Goal: Task Accomplishment & Management: Manage account settings

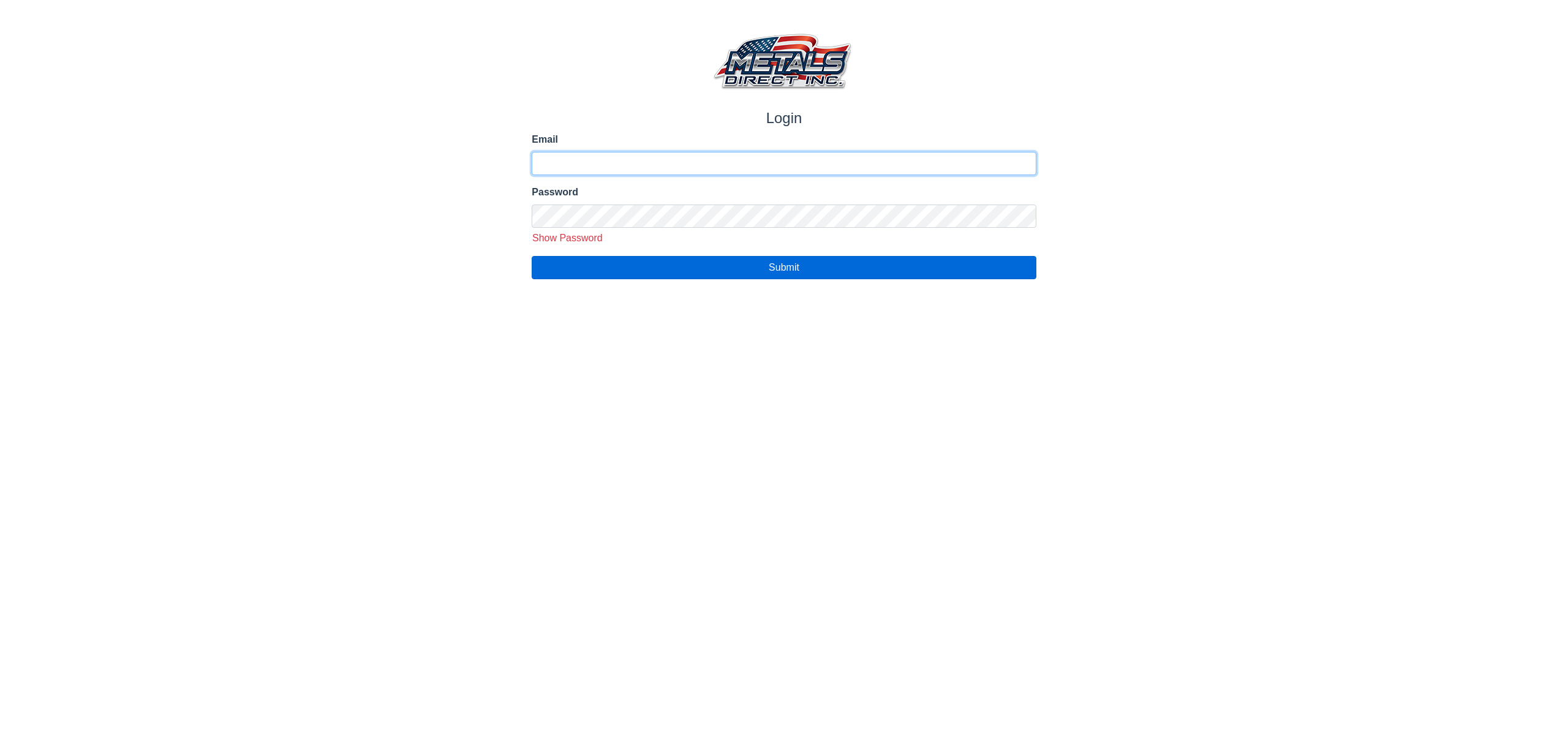
type input "**********"
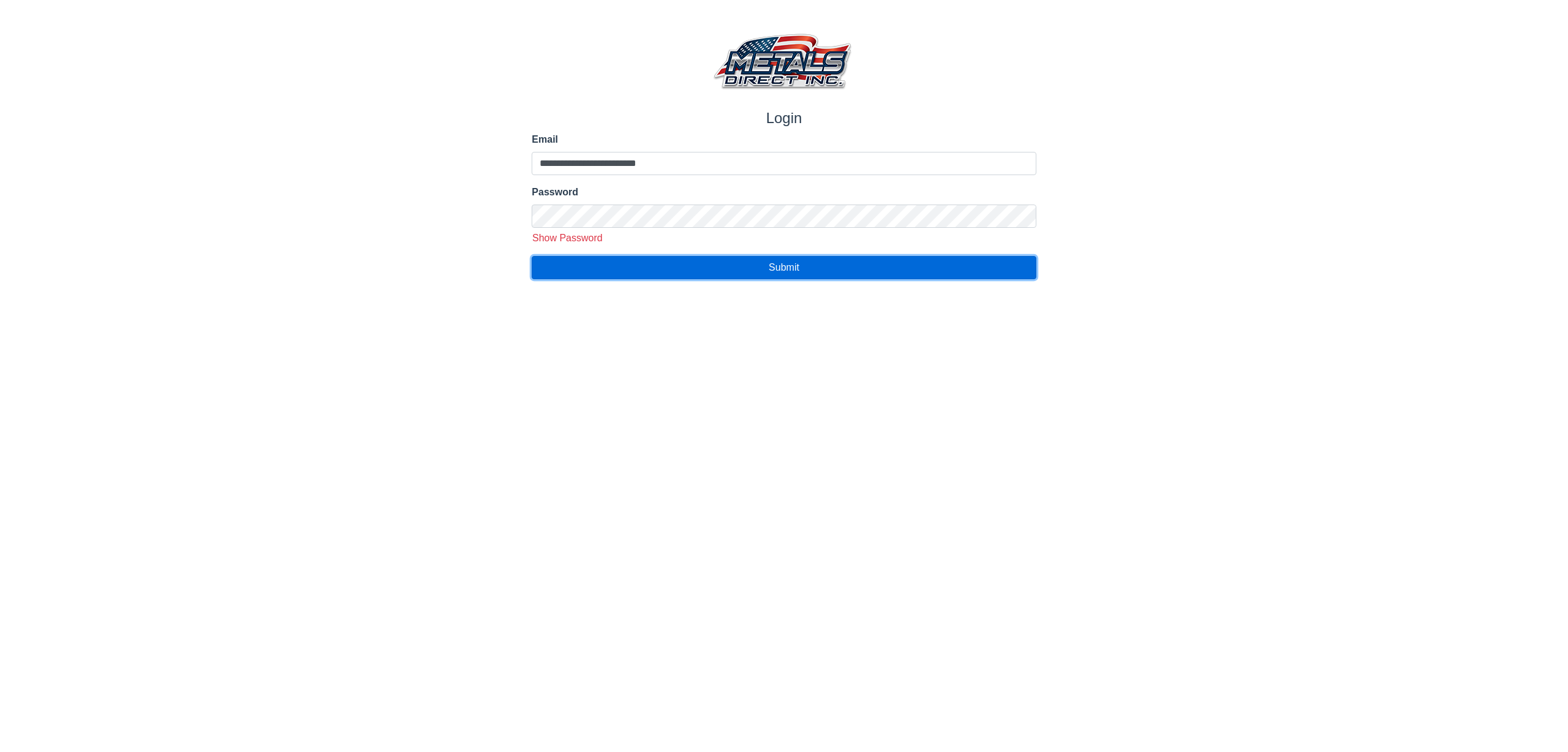
click at [861, 267] on button "Submit" at bounding box center [783, 267] width 504 height 23
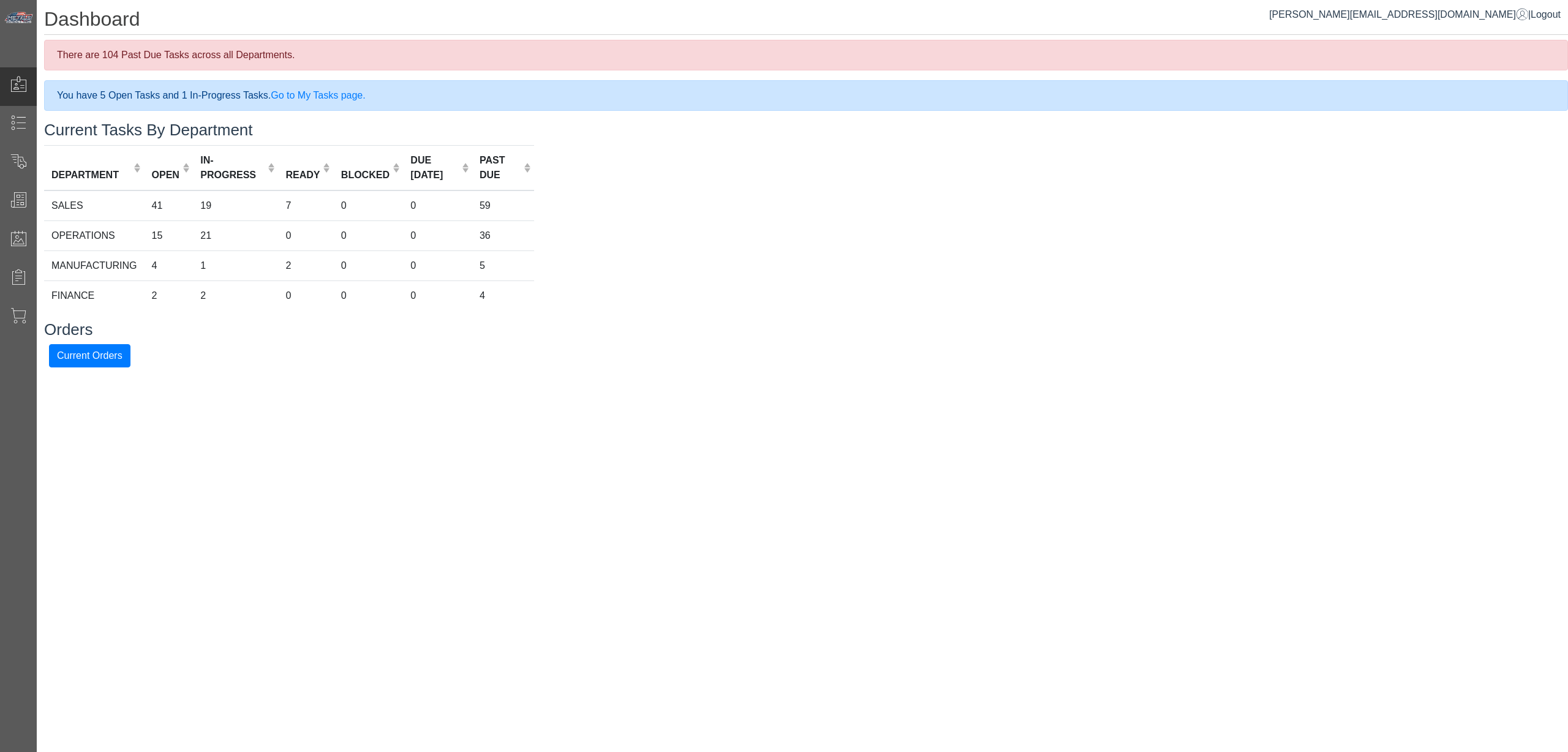
click at [37, 169] on div "Dashboard There are 104 Past Due Tasks across all Departments. You have 5 Open …" at bounding box center [803, 187] width 1532 height 375
click at [21, 164] on span at bounding box center [18, 160] width 16 height 16
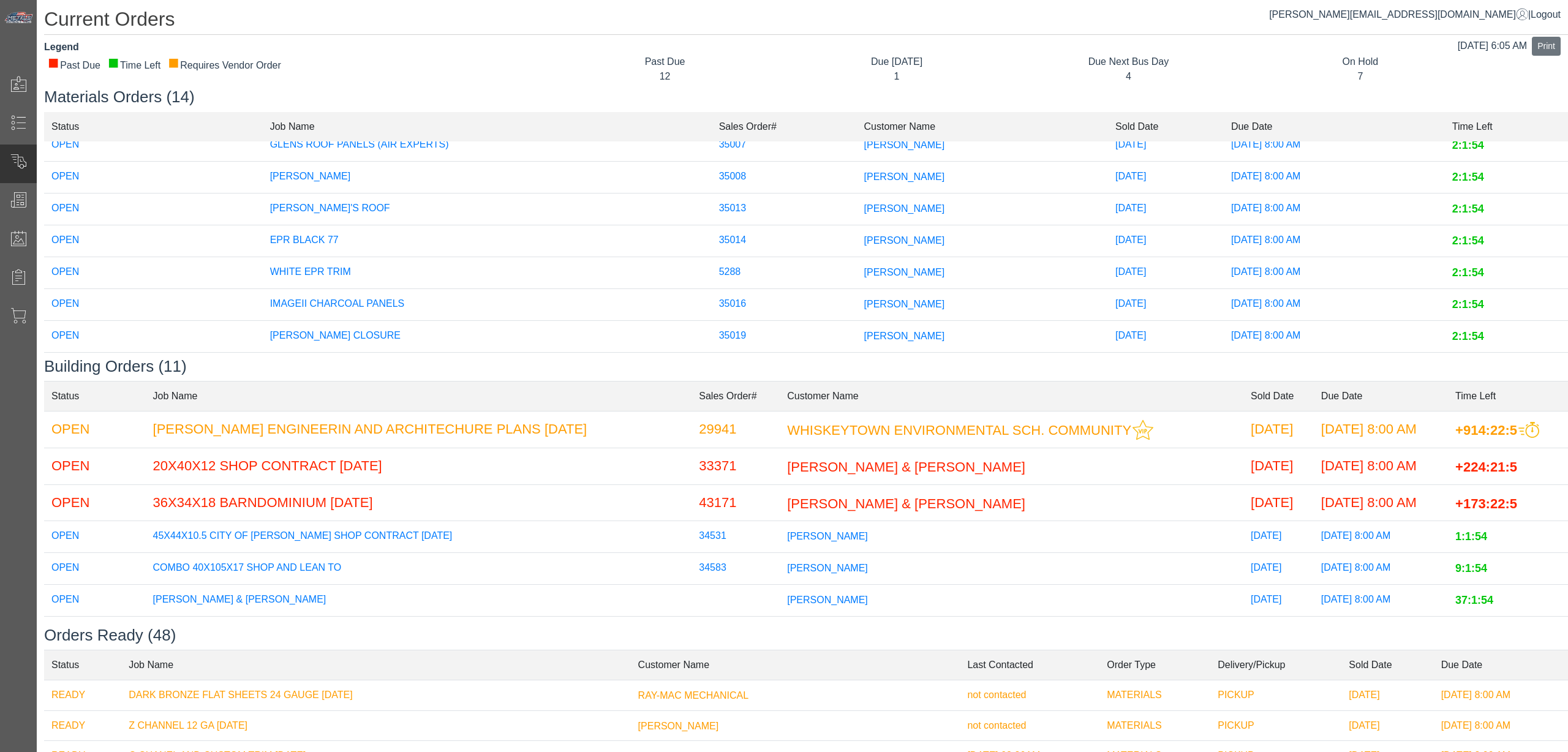
scroll to position [186, 0]
click at [857, 230] on td "[PERSON_NAME]" at bounding box center [982, 235] width 252 height 32
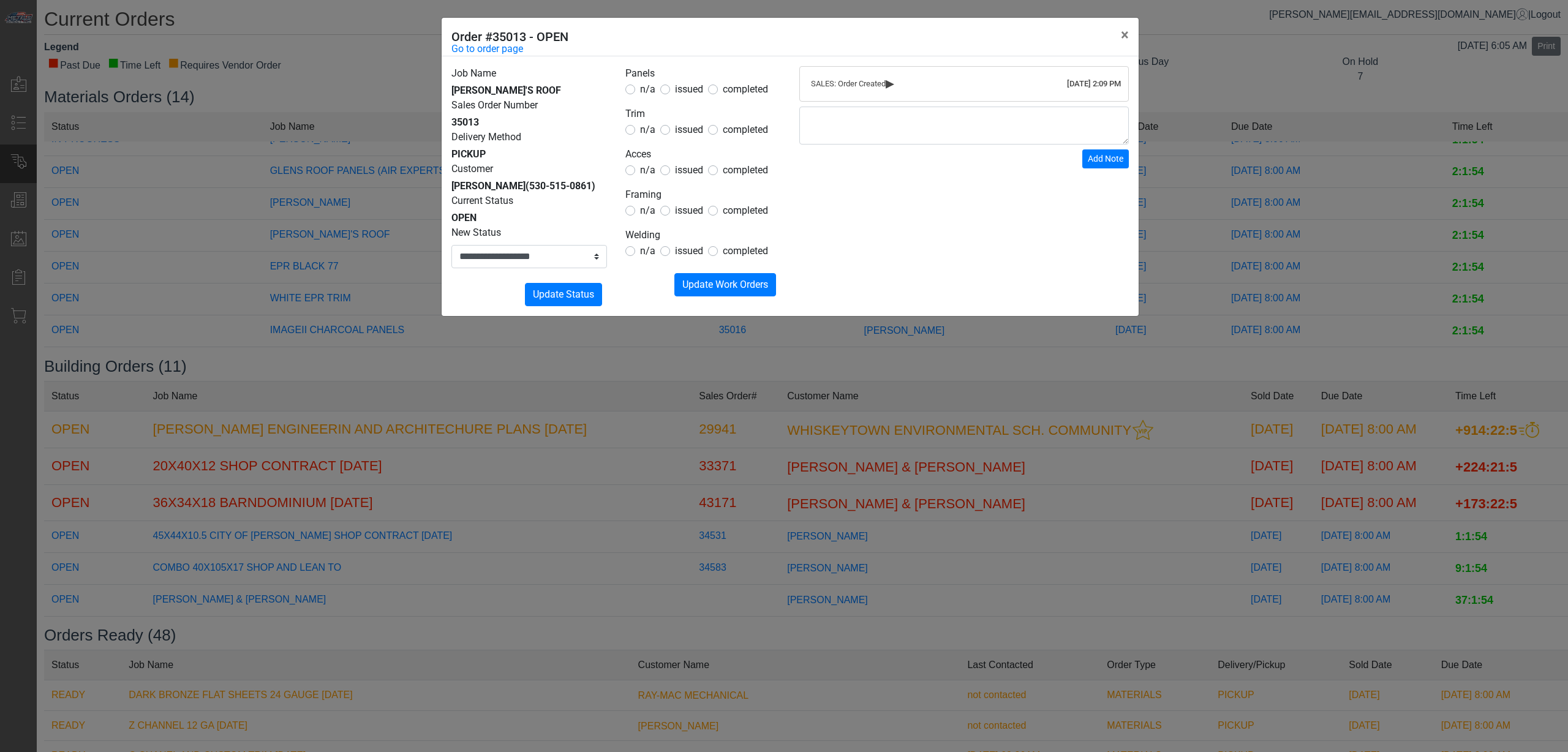
click at [677, 88] on span "issued" at bounding box center [689, 88] width 28 height 12
drag, startPoint x: 693, startPoint y: 129, endPoint x: 690, endPoint y: 173, distance: 44.1
click at [692, 129] on span "issued" at bounding box center [689, 129] width 28 height 12
click at [689, 178] on form "Panels n/a issued completed Trim n/a issued completed Acces n/a issued complete…" at bounding box center [703, 181] width 156 height 230
click at [688, 172] on span "issued" at bounding box center [689, 169] width 28 height 12
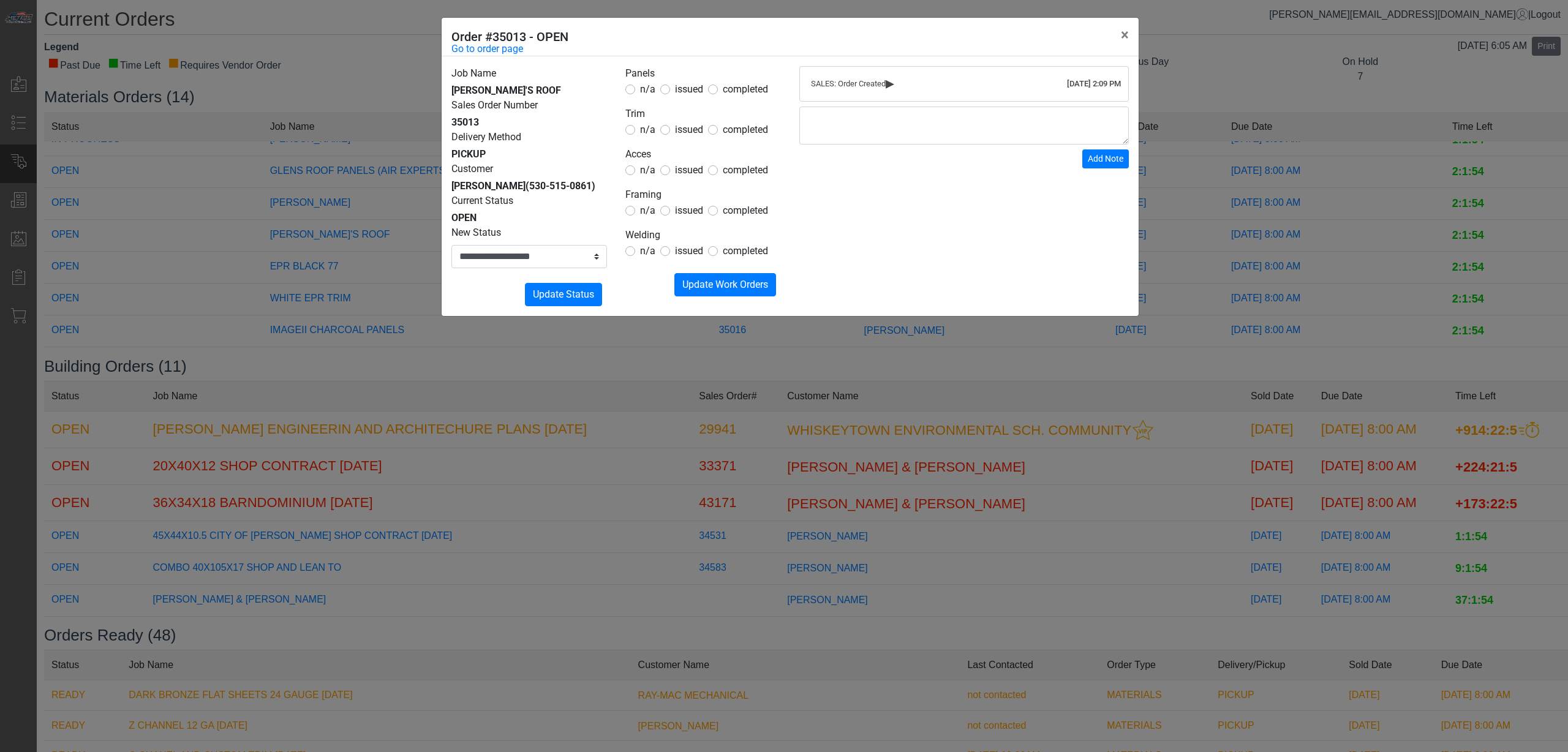
click at [682, 135] on span "issued" at bounding box center [689, 129] width 28 height 12
click at [650, 203] on label "n/a" at bounding box center [648, 210] width 15 height 14
click at [647, 255] on span "n/a" at bounding box center [648, 250] width 15 height 12
drag, startPoint x: 705, startPoint y: 282, endPoint x: 608, endPoint y: 273, distance: 97.4
click at [704, 283] on span "Update Work Orders" at bounding box center [725, 284] width 86 height 12
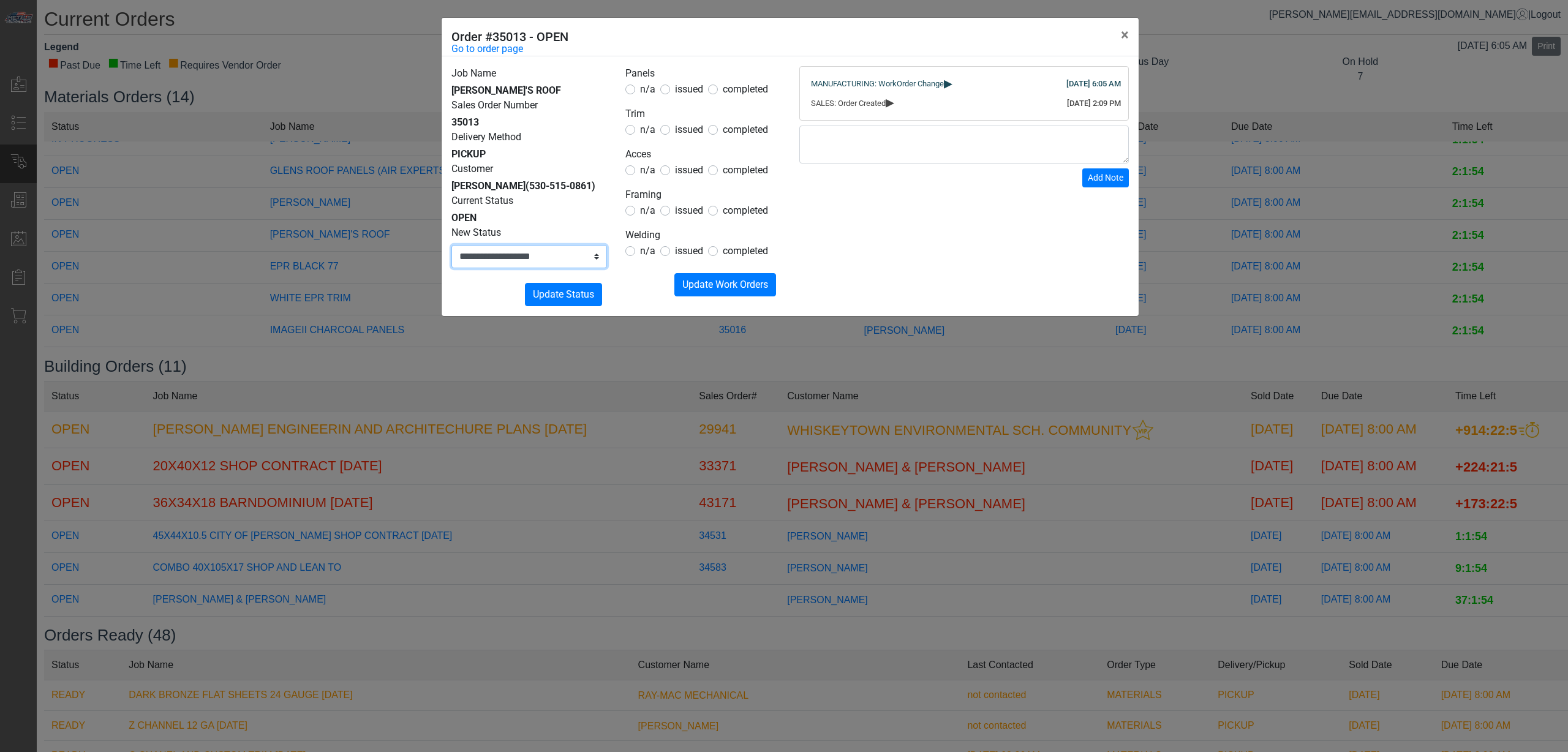
click at [582, 265] on select "**********" at bounding box center [529, 256] width 156 height 23
select select "**********"
click at [451, 245] on select "**********" at bounding box center [529, 256] width 156 height 23
click at [570, 297] on span "Update Status" at bounding box center [563, 294] width 61 height 12
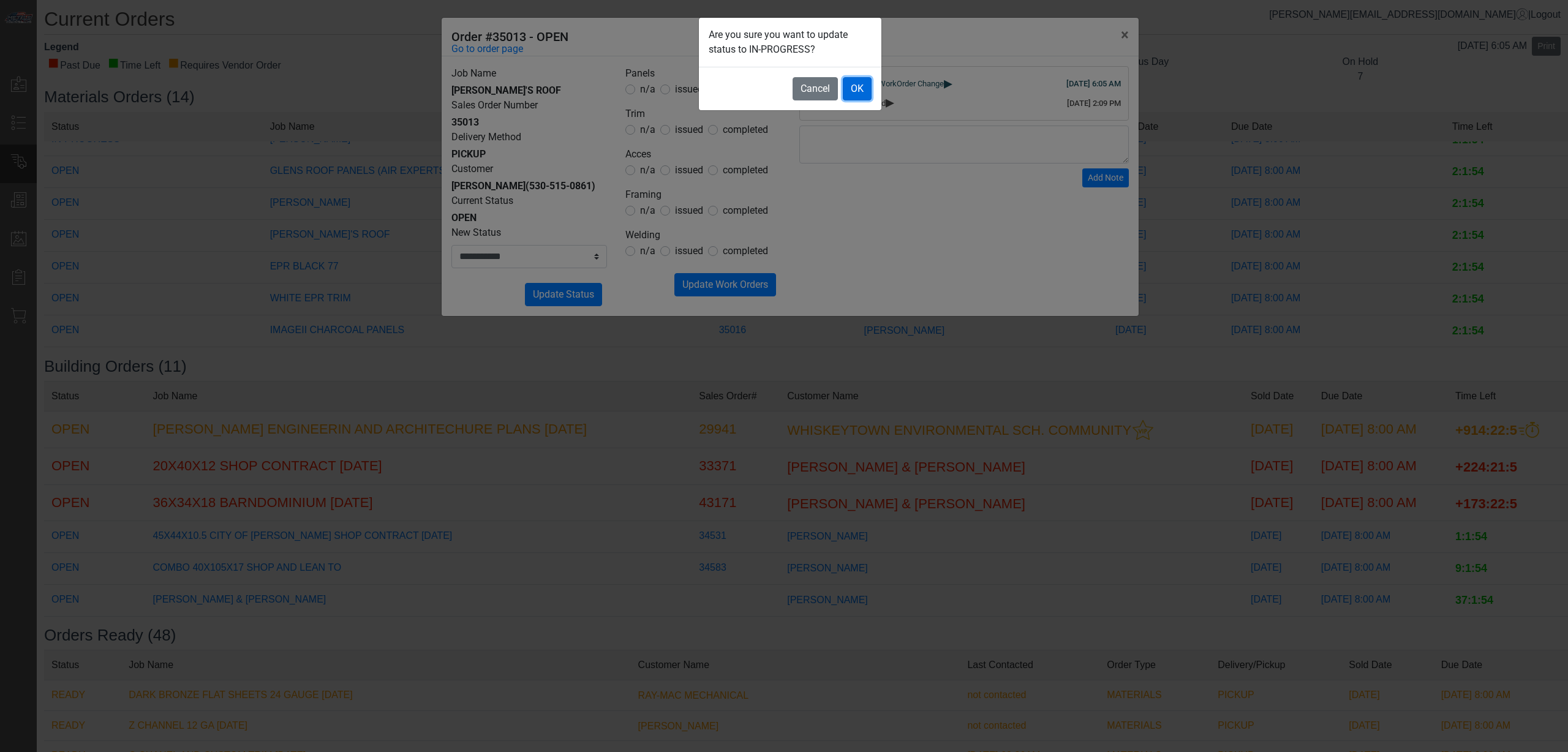
click at [852, 92] on button "OK" at bounding box center [857, 89] width 29 height 23
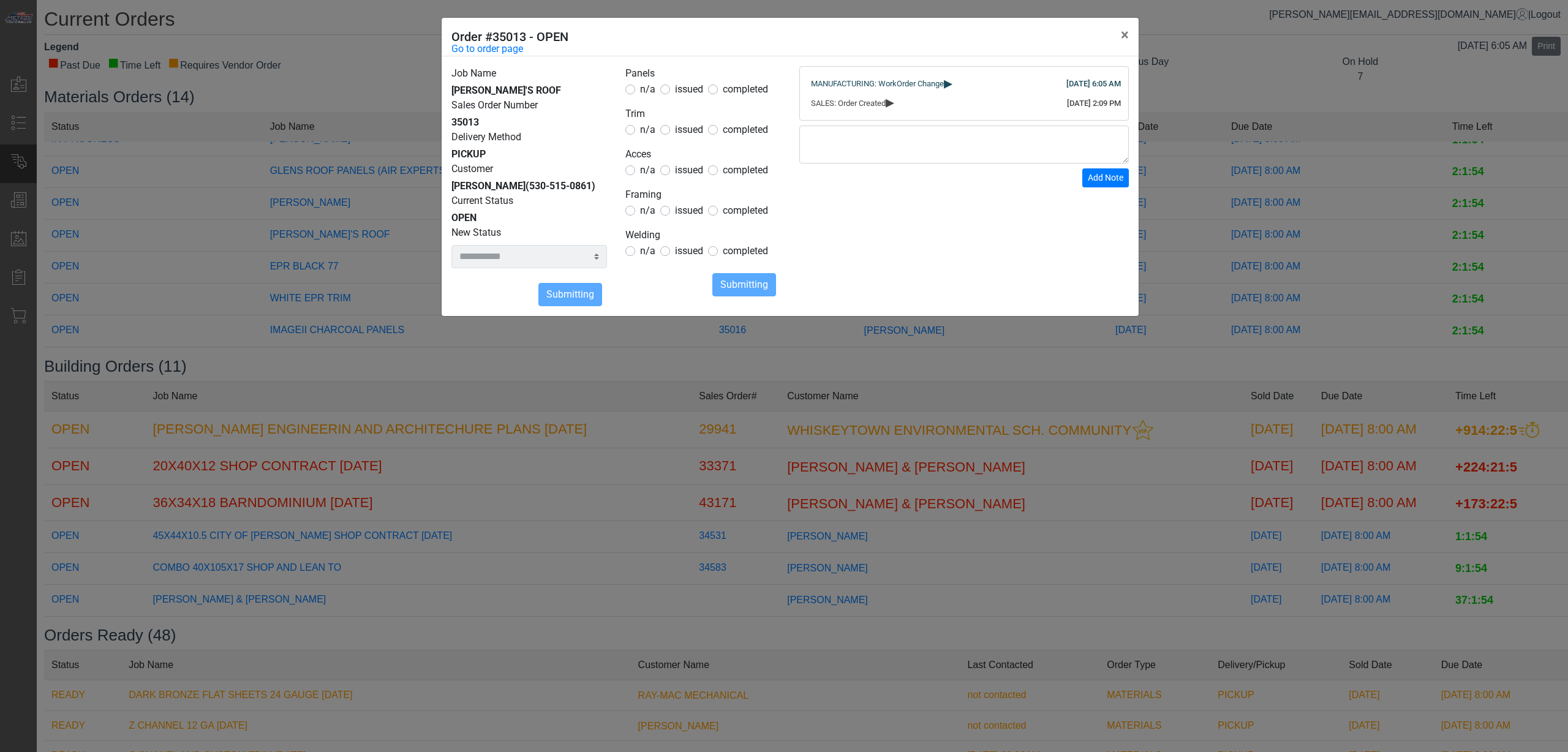
select select
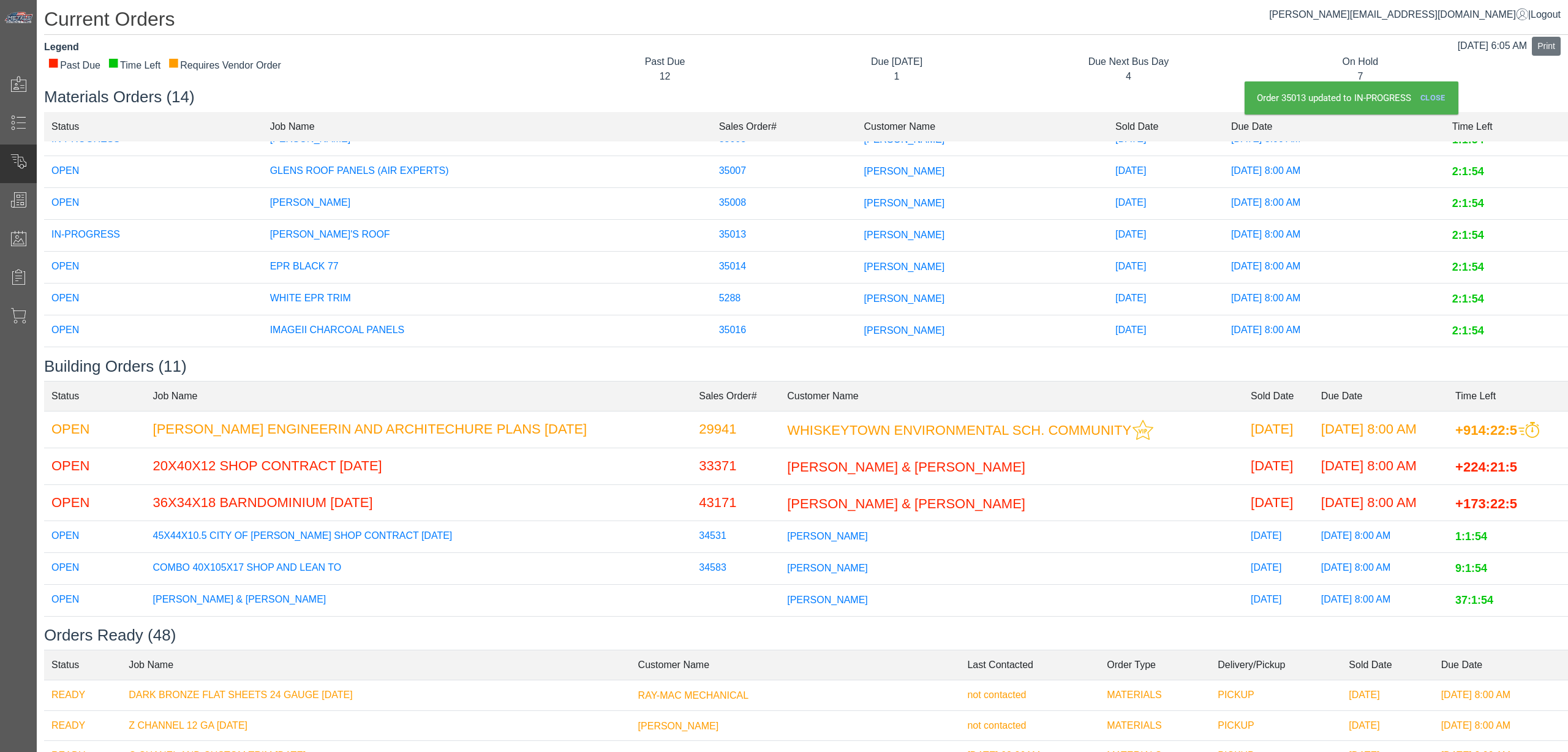
click at [864, 265] on span "[PERSON_NAME]" at bounding box center [905, 266] width 81 height 10
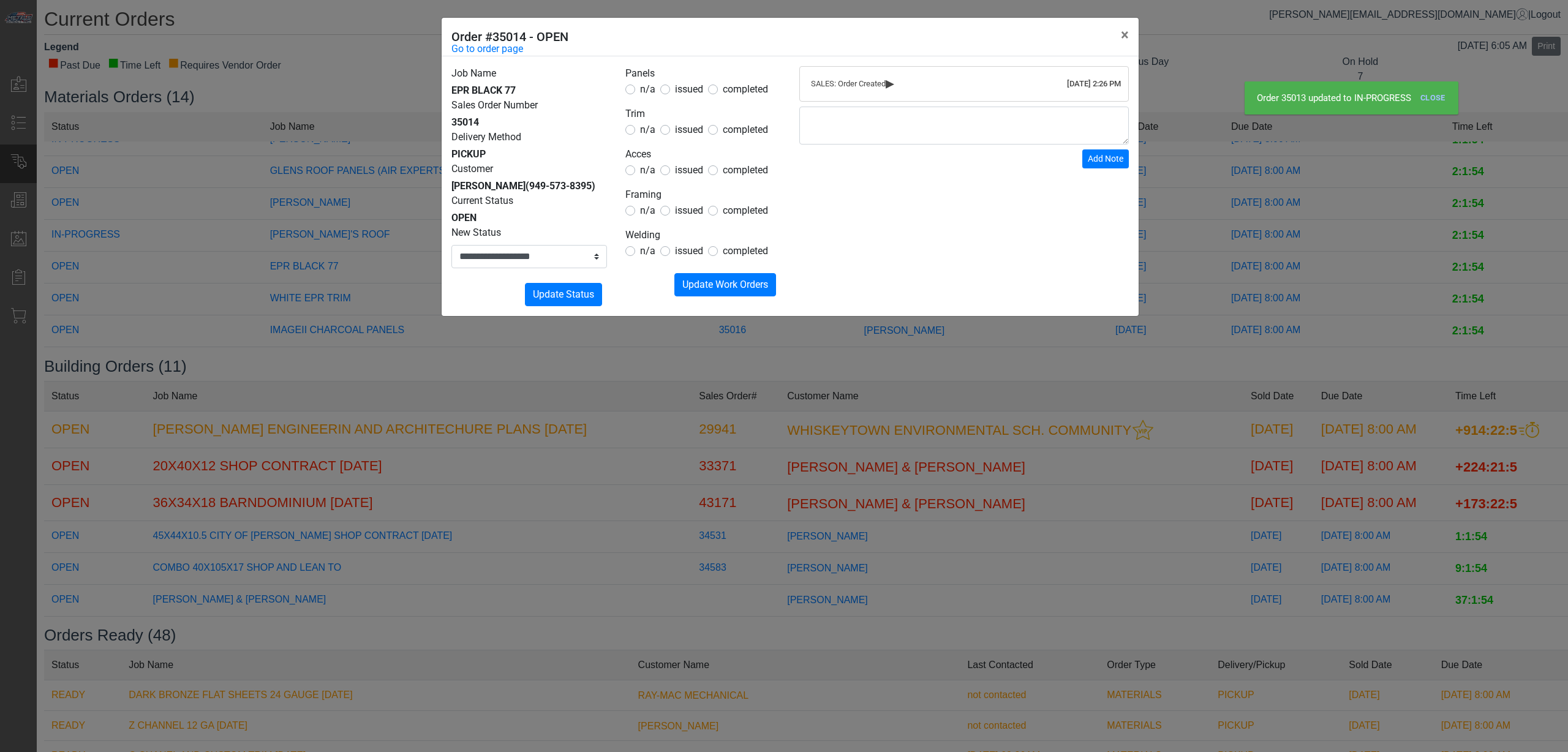
click at [699, 97] on form "Panels n/a issued completed Trim n/a issued completed Acces n/a issued complete…" at bounding box center [703, 181] width 156 height 230
click at [682, 96] on label "issued" at bounding box center [689, 89] width 28 height 14
drag, startPoint x: 687, startPoint y: 88, endPoint x: 686, endPoint y: 114, distance: 26.0
click at [687, 88] on span "issued" at bounding box center [689, 88] width 28 height 12
click at [687, 132] on span "issued" at bounding box center [689, 129] width 28 height 12
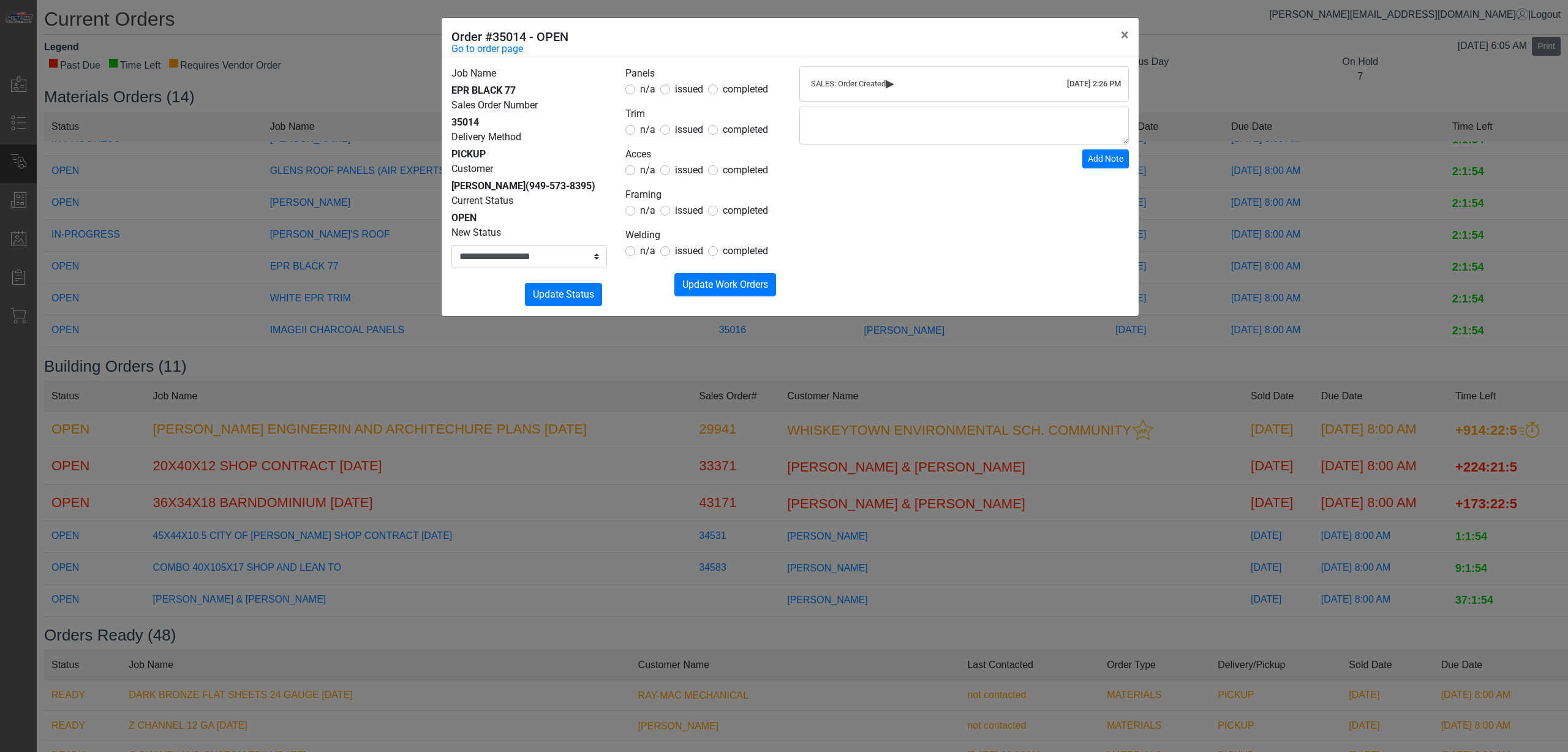
click at [682, 165] on span "issued" at bounding box center [689, 169] width 28 height 12
click at [650, 211] on span "n/a" at bounding box center [648, 210] width 15 height 12
click at [648, 206] on span "n/a" at bounding box center [648, 210] width 15 height 12
click at [646, 250] on span "n/a" at bounding box center [648, 250] width 15 height 12
click at [706, 283] on span "Update Work Orders" at bounding box center [725, 284] width 86 height 12
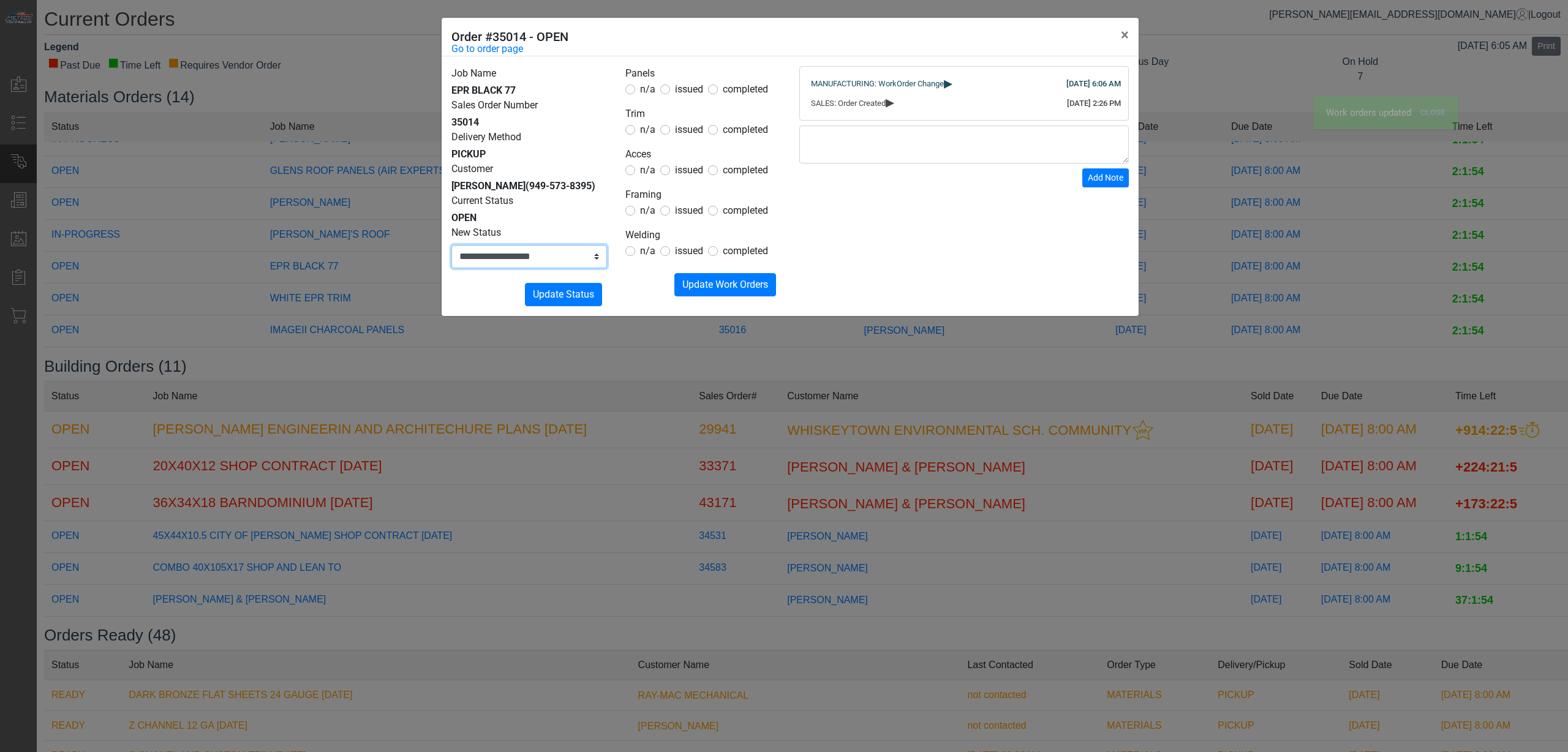
drag, startPoint x: 576, startPoint y: 258, endPoint x: 574, endPoint y: 267, distance: 9.2
click at [575, 260] on select "**********" at bounding box center [529, 256] width 156 height 23
select select "**********"
click at [451, 245] on select "**********" at bounding box center [529, 256] width 156 height 23
click at [569, 302] on button "Submitting Update Status" at bounding box center [563, 295] width 78 height 23
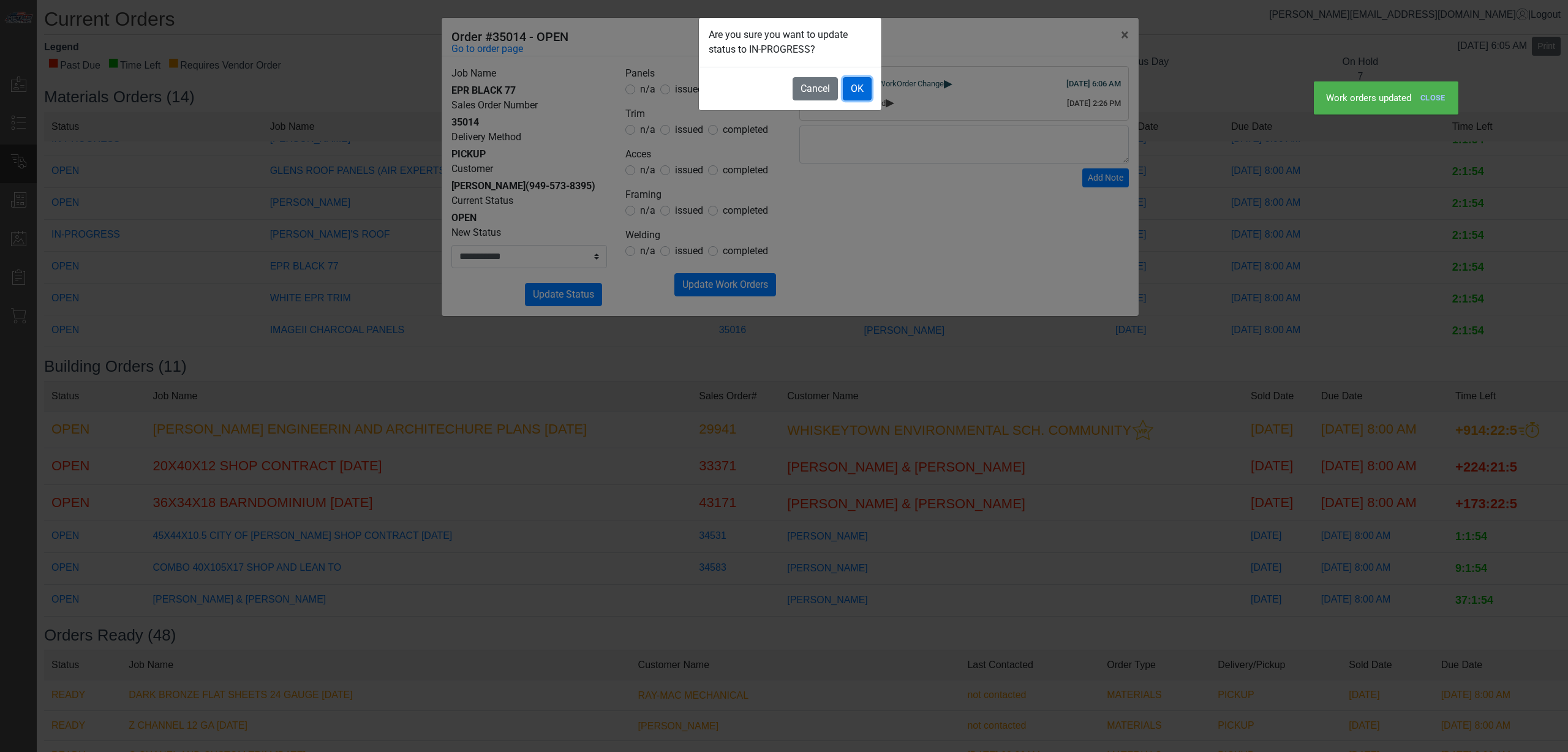
click at [868, 92] on button "OK" at bounding box center [857, 89] width 29 height 23
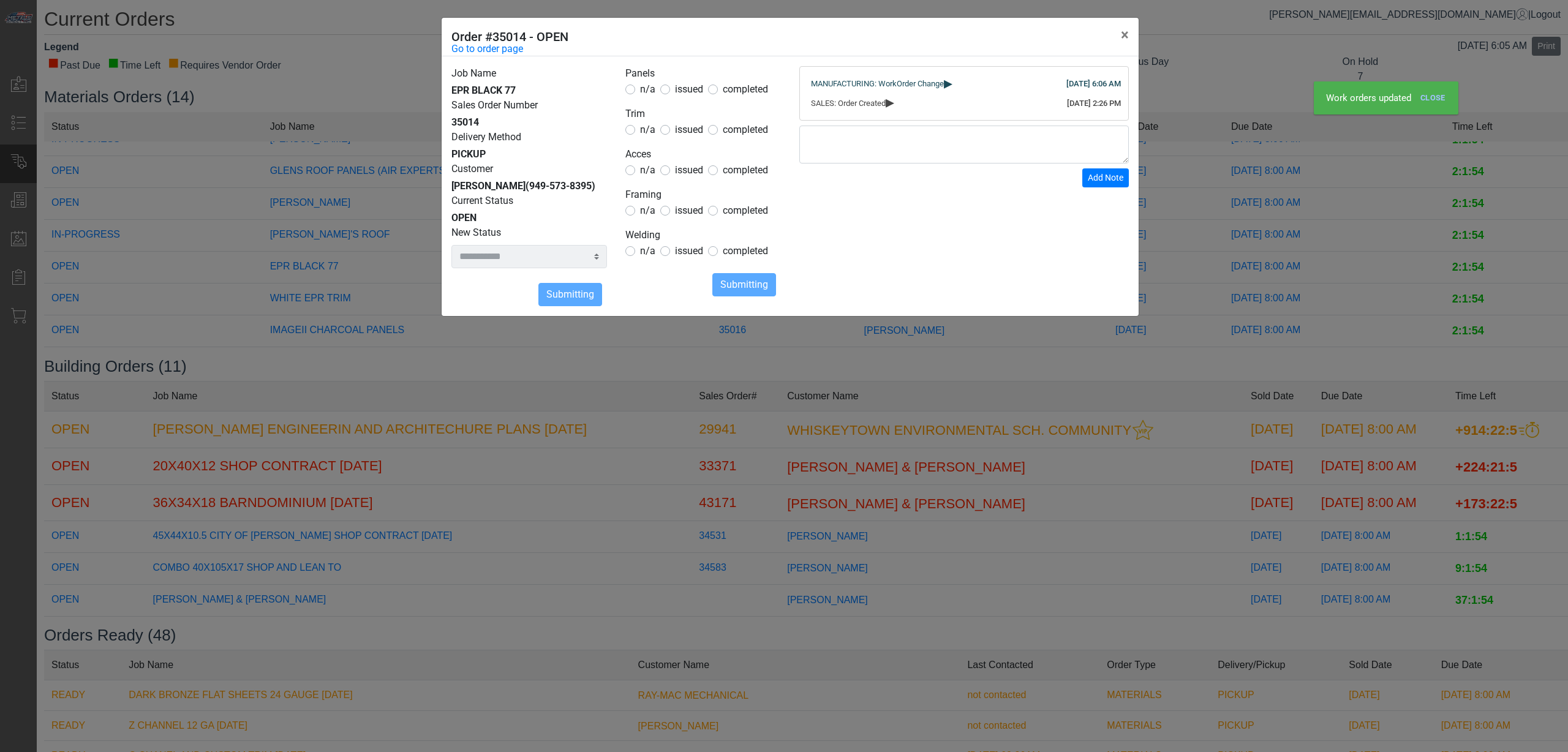
select select
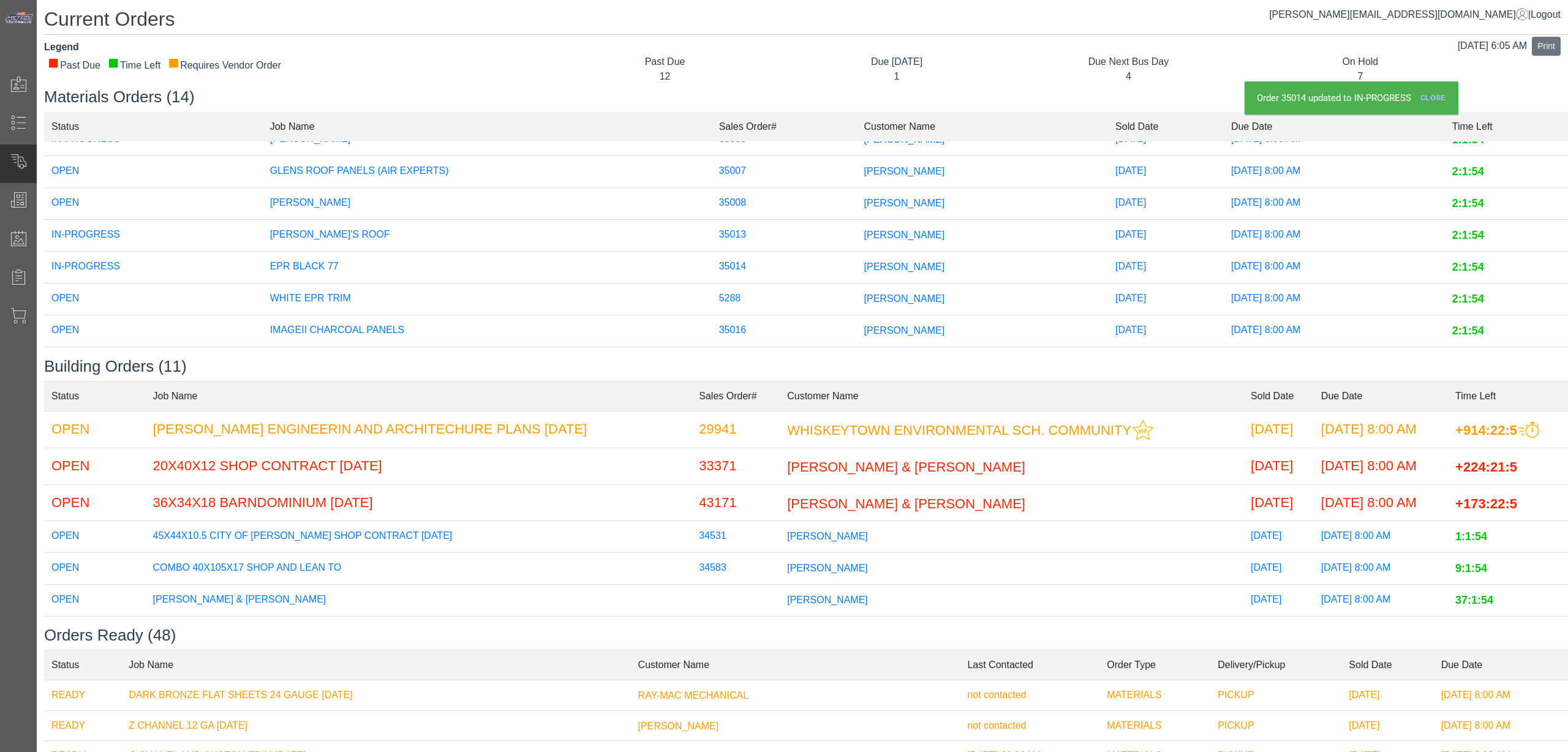
click at [864, 295] on span "[PERSON_NAME]" at bounding box center [905, 298] width 81 height 10
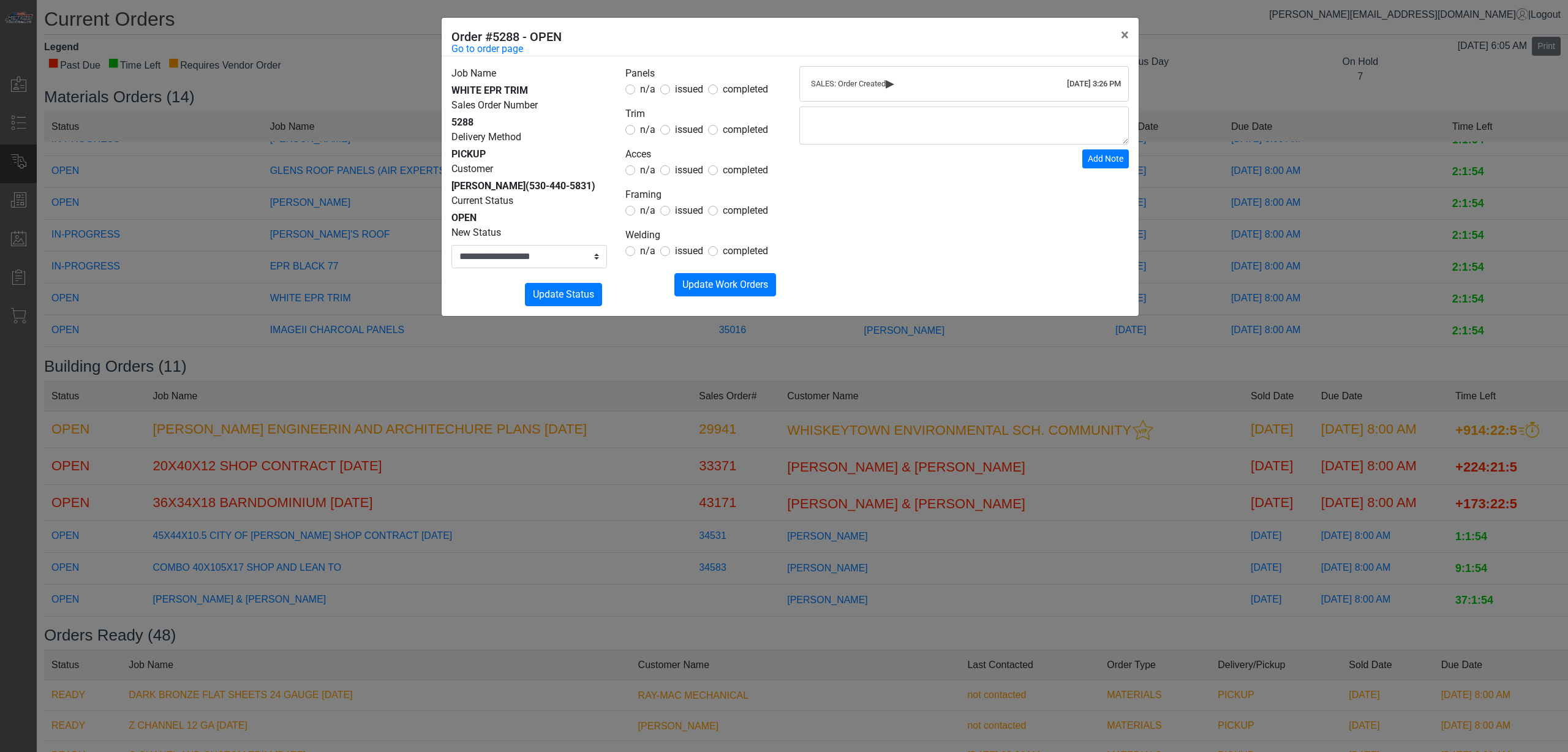
click at [702, 92] on div "n/a issued completed" at bounding box center [703, 89] width 156 height 14
click at [693, 129] on span "issued" at bounding box center [689, 129] width 28 height 12
click at [645, 92] on span "n/a" at bounding box center [648, 88] width 15 height 12
click at [648, 162] on legend "Acces" at bounding box center [703, 154] width 156 height 16
click at [672, 169] on div "issued" at bounding box center [682, 170] width 43 height 14
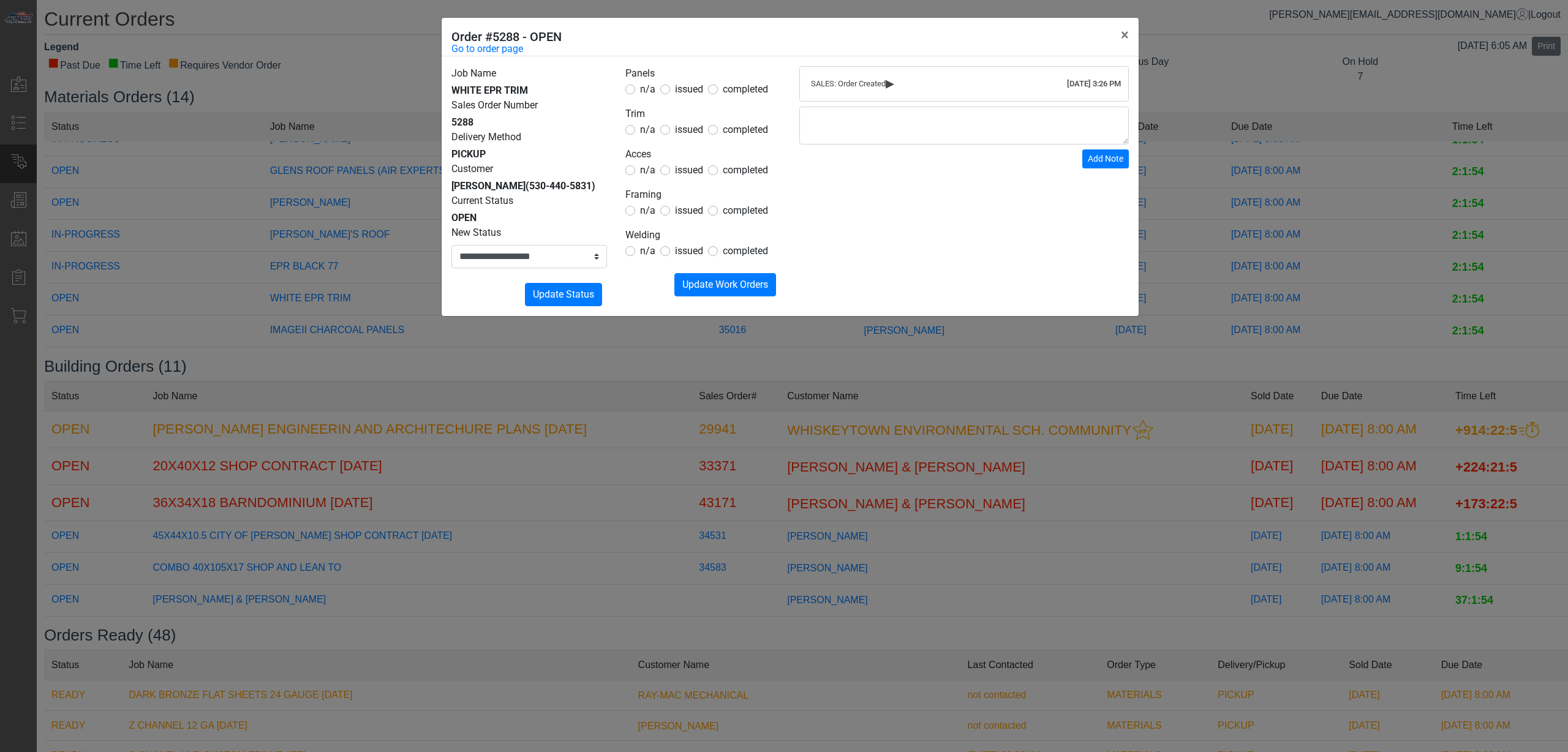
drag, startPoint x: 641, startPoint y: 170, endPoint x: 650, endPoint y: 193, distance: 24.7
click at [642, 170] on span "n/a" at bounding box center [648, 169] width 15 height 12
drag, startPoint x: 650, startPoint y: 213, endPoint x: 645, endPoint y: 220, distance: 8.6
click at [648, 213] on span "n/a" at bounding box center [648, 210] width 15 height 12
click at [637, 253] on div "n/a" at bounding box center [641, 250] width 30 height 14
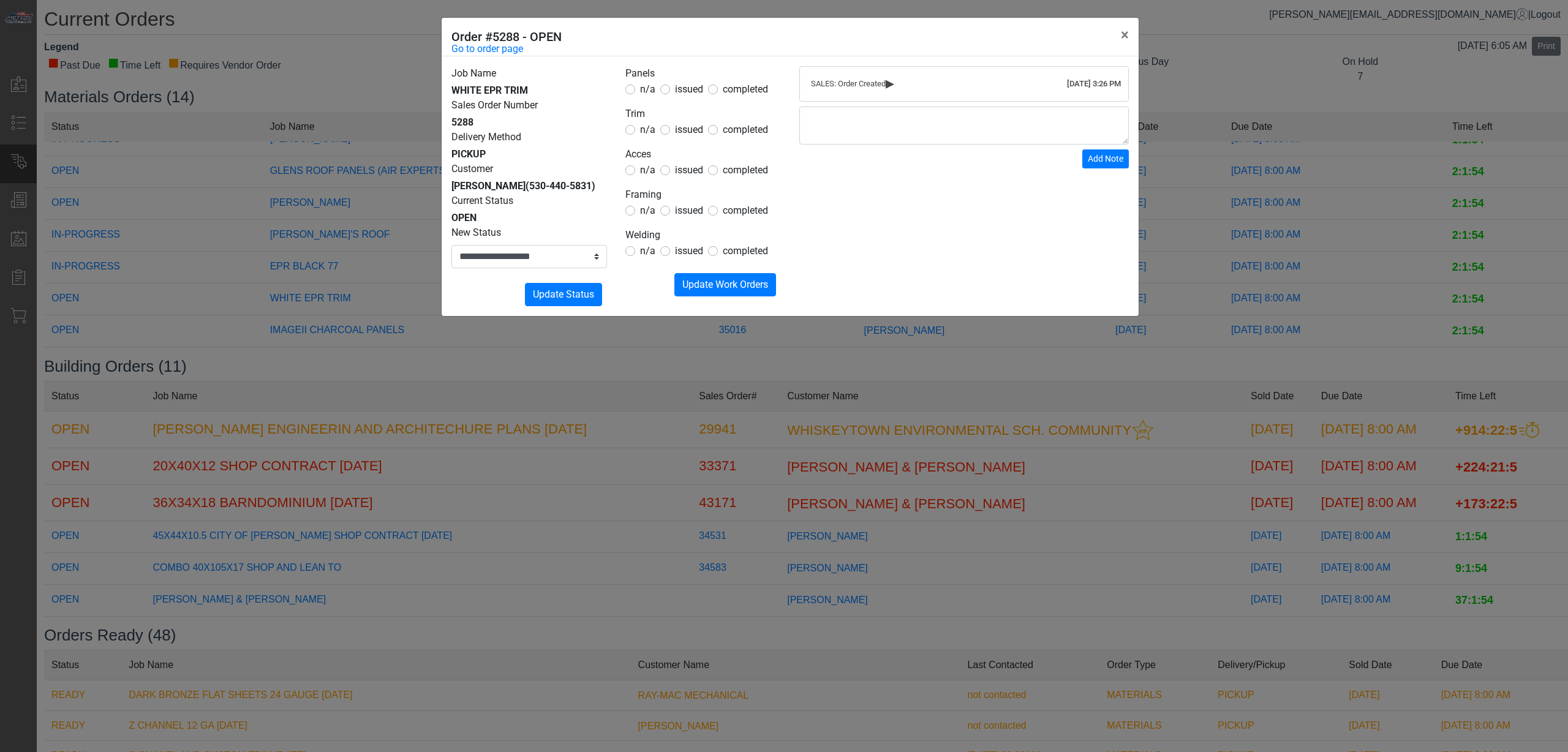
click at [645, 249] on span "n/a" at bounding box center [648, 250] width 15 height 12
click at [721, 295] on button "Submitting Update Work Orders" at bounding box center [725, 284] width 102 height 23
click at [583, 268] on select "**********" at bounding box center [529, 256] width 156 height 23
select select "**********"
click at [451, 260] on select "**********" at bounding box center [529, 256] width 156 height 23
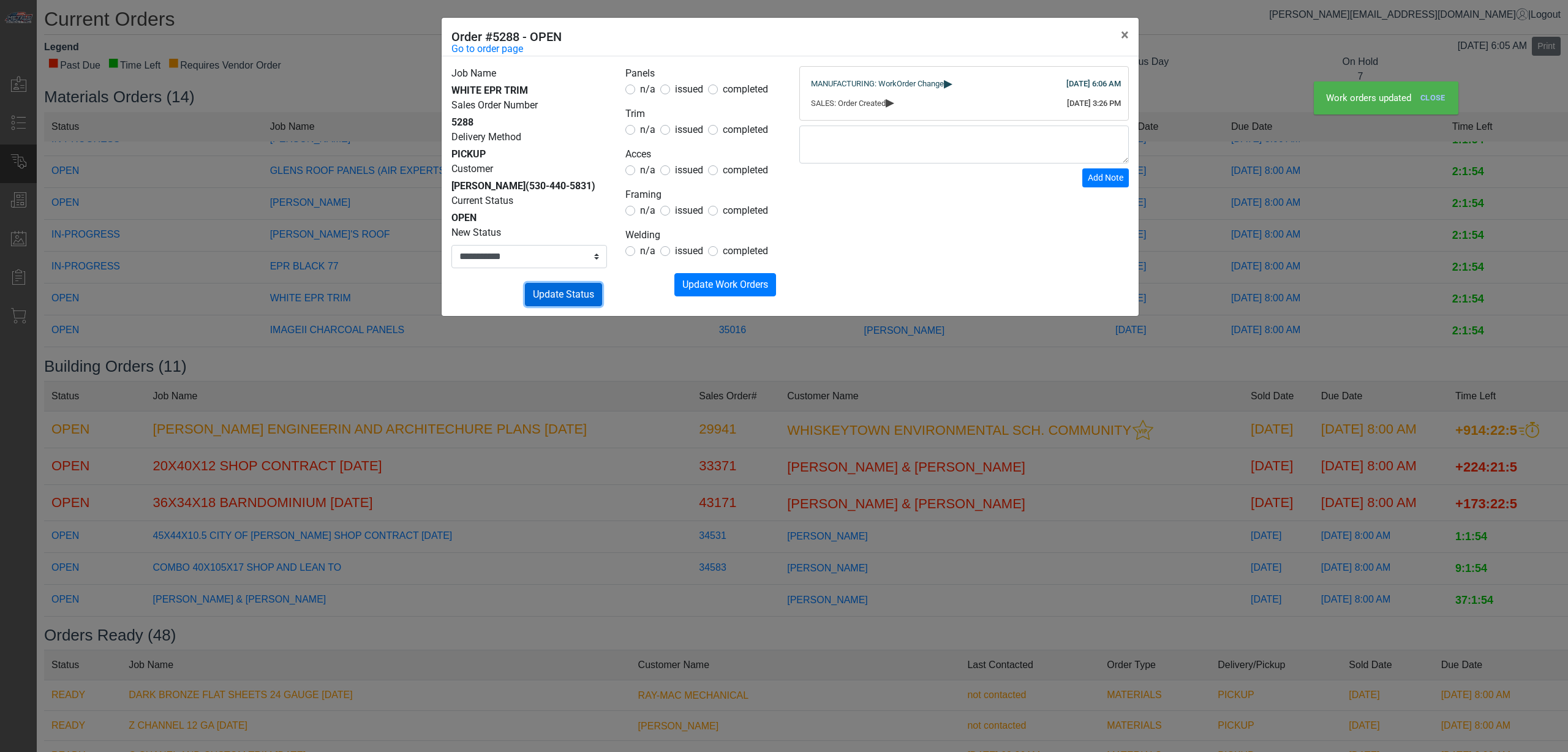
click at [583, 298] on button "Submitting Update Status" at bounding box center [563, 295] width 78 height 23
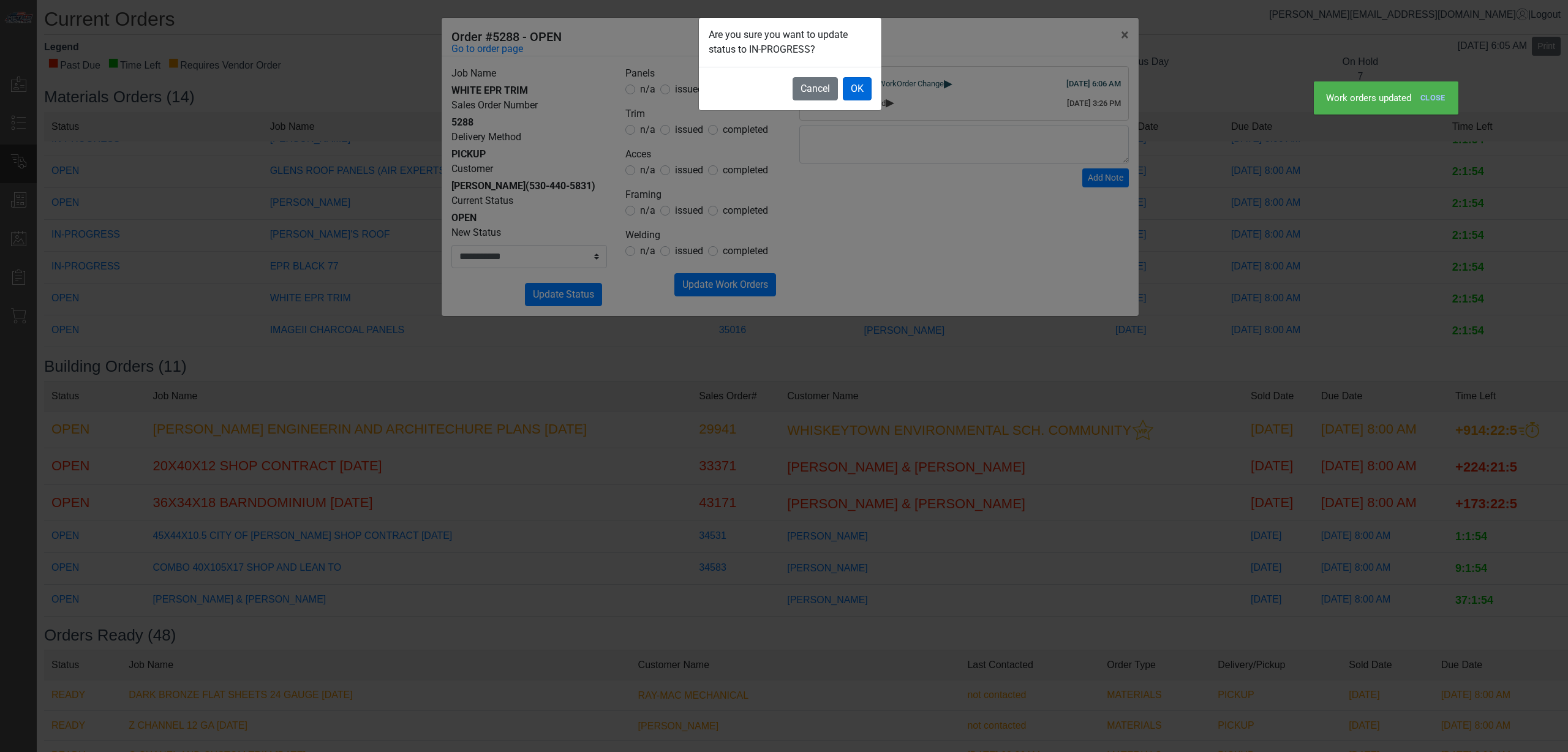
click at [848, 77] on footer "Cancel OK" at bounding box center [790, 88] width 182 height 43
click at [852, 84] on button "OK" at bounding box center [857, 89] width 29 height 23
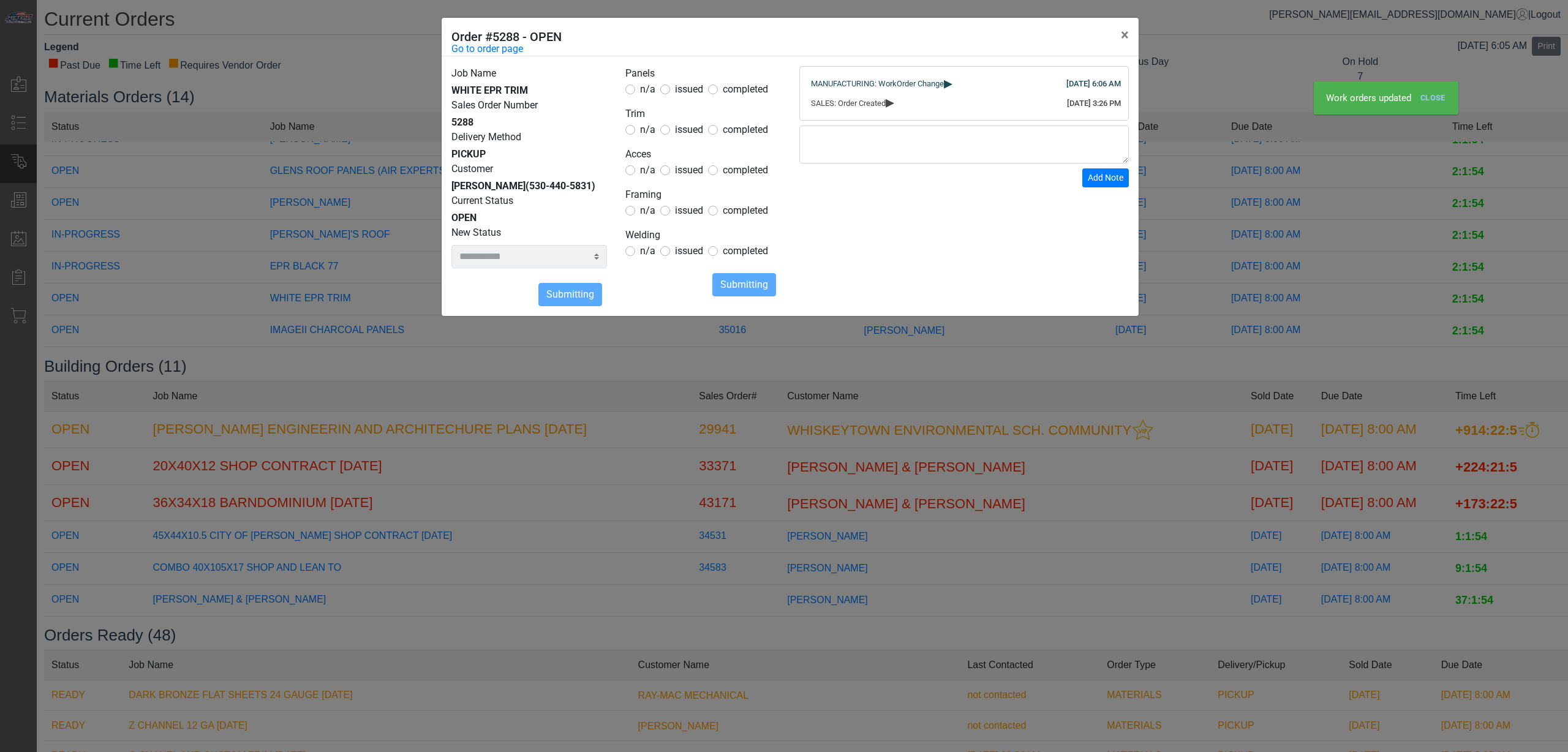
select select
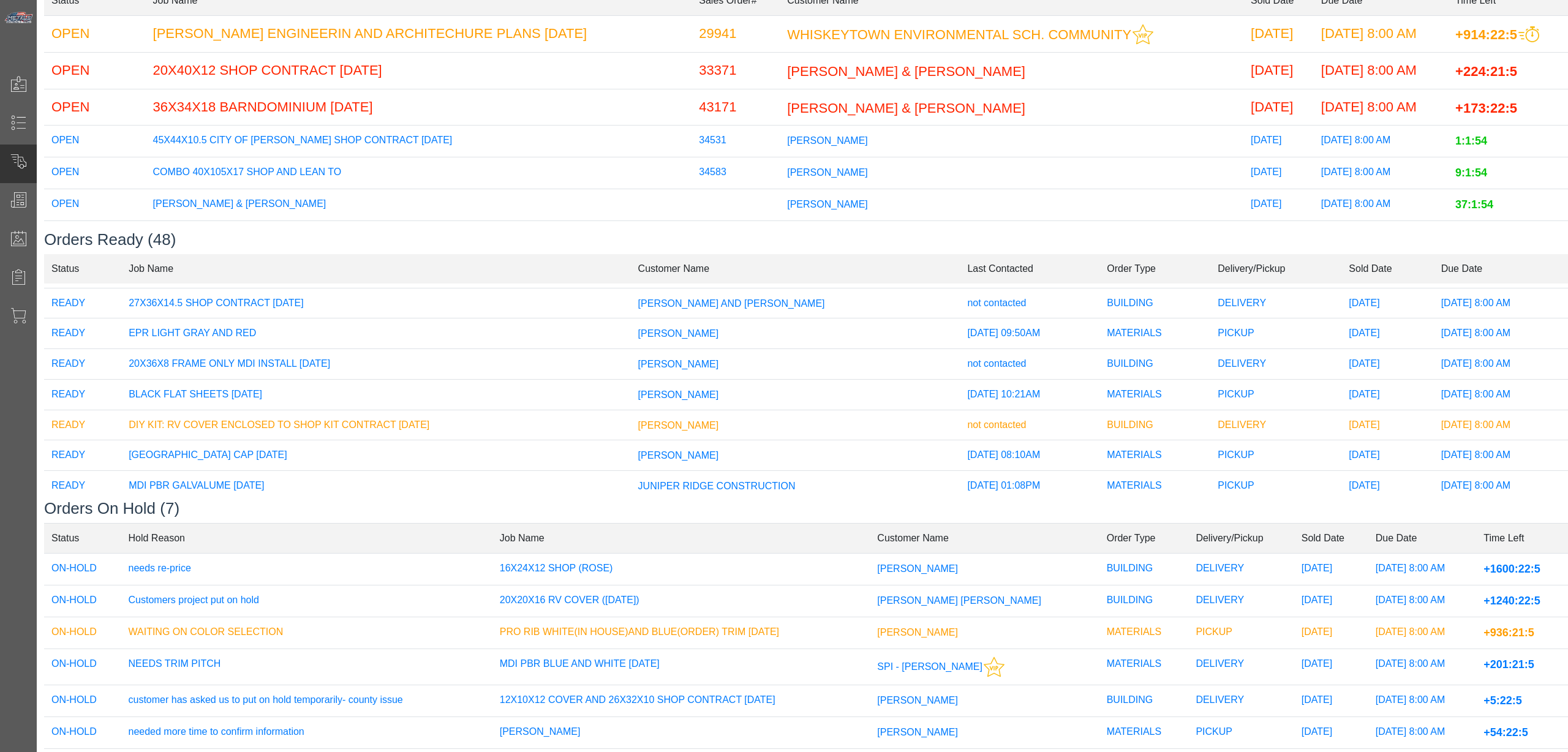
scroll to position [0, 0]
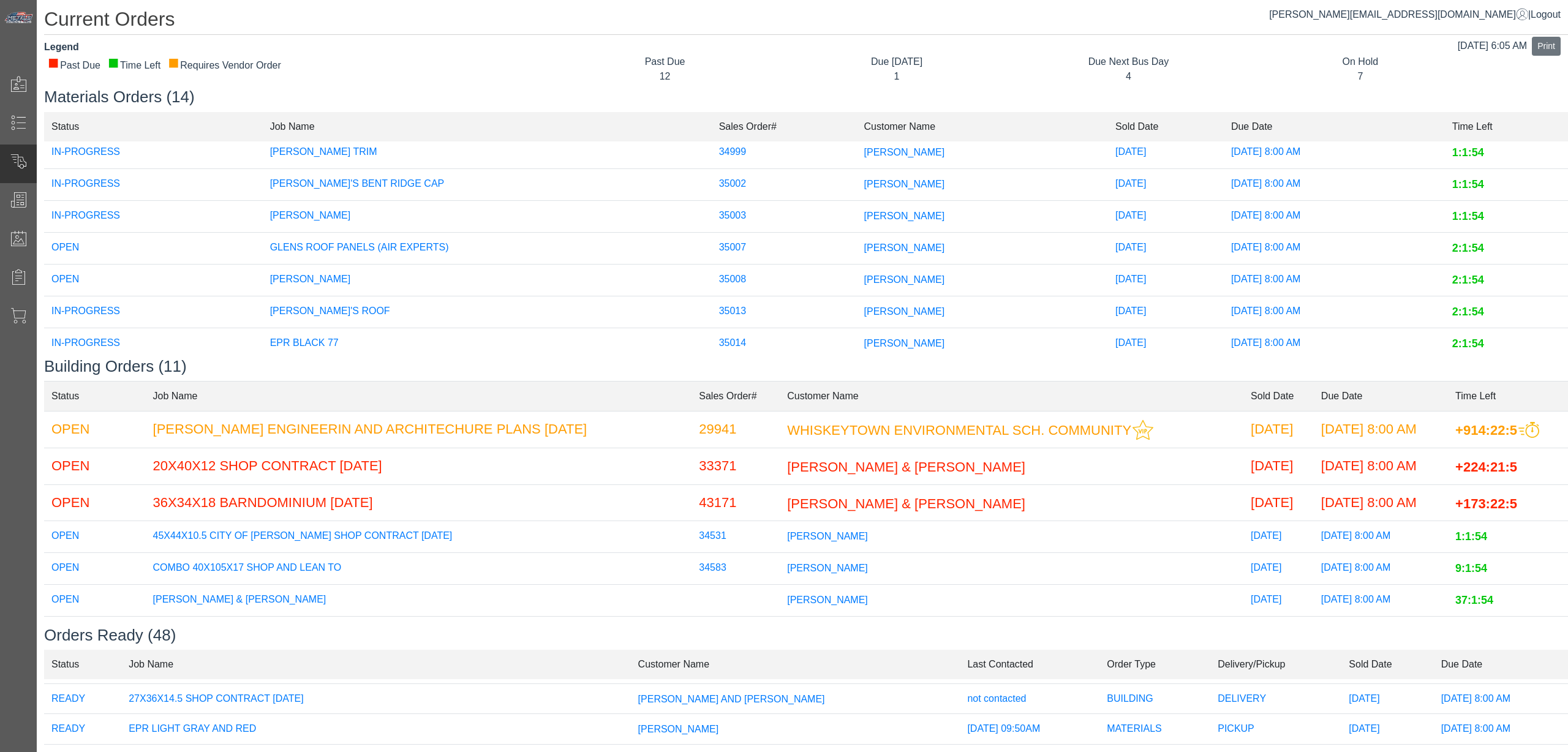
click at [400, 248] on td "GLENS ROOF PANELS (AIR EXPERTS)" at bounding box center [487, 247] width 449 height 32
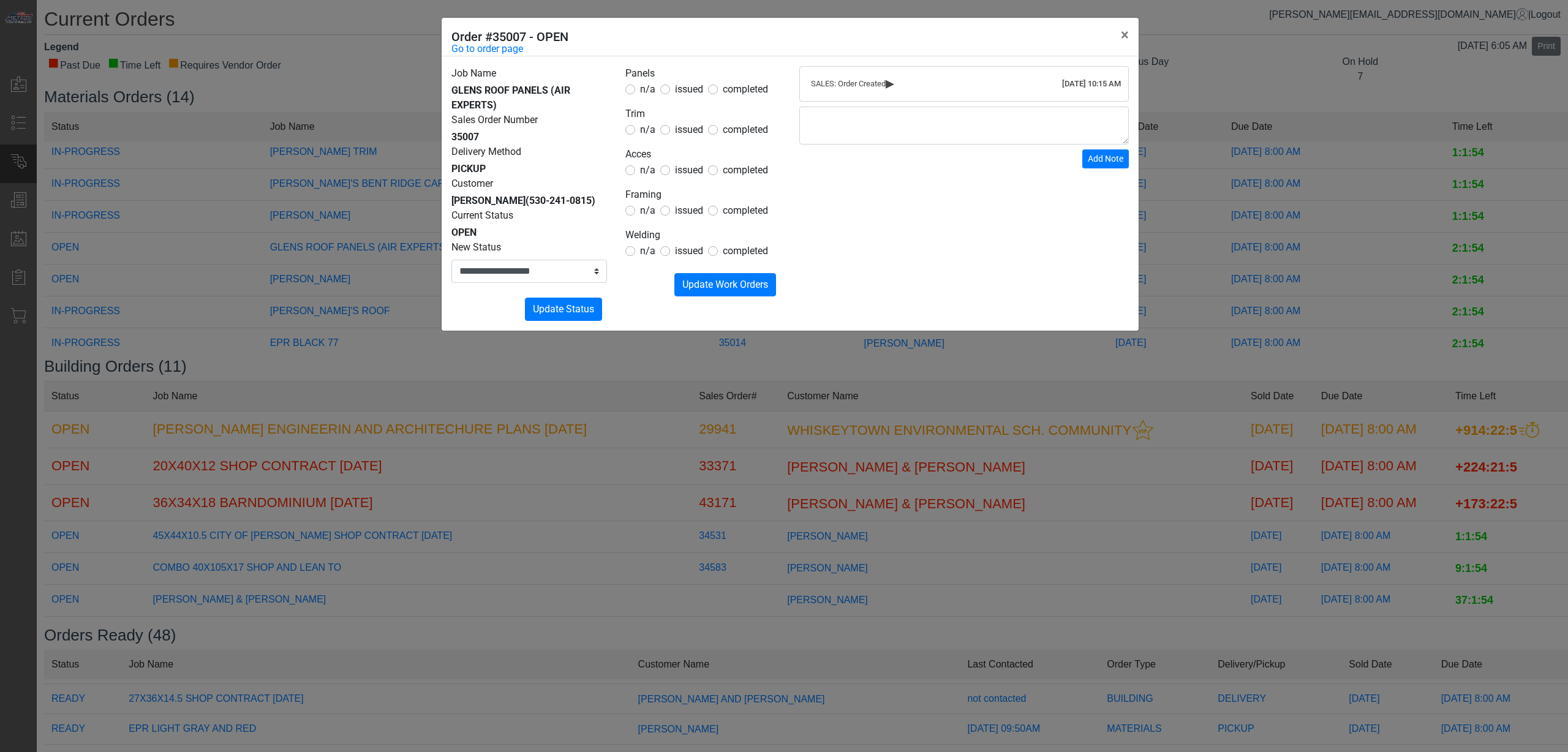
click at [677, 97] on form "Panels n/a issued completed Trim n/a issued completed Acces n/a issued complete…" at bounding box center [703, 181] width 156 height 230
click at [678, 96] on label "issued" at bounding box center [689, 89] width 28 height 14
click at [680, 94] on span "issued" at bounding box center [689, 88] width 28 height 12
click at [689, 138] on form "Panels n/a issued completed Trim n/a issued completed Acces n/a issued complete…" at bounding box center [703, 181] width 156 height 230
drag, startPoint x: 689, startPoint y: 132, endPoint x: 690, endPoint y: 141, distance: 9.1
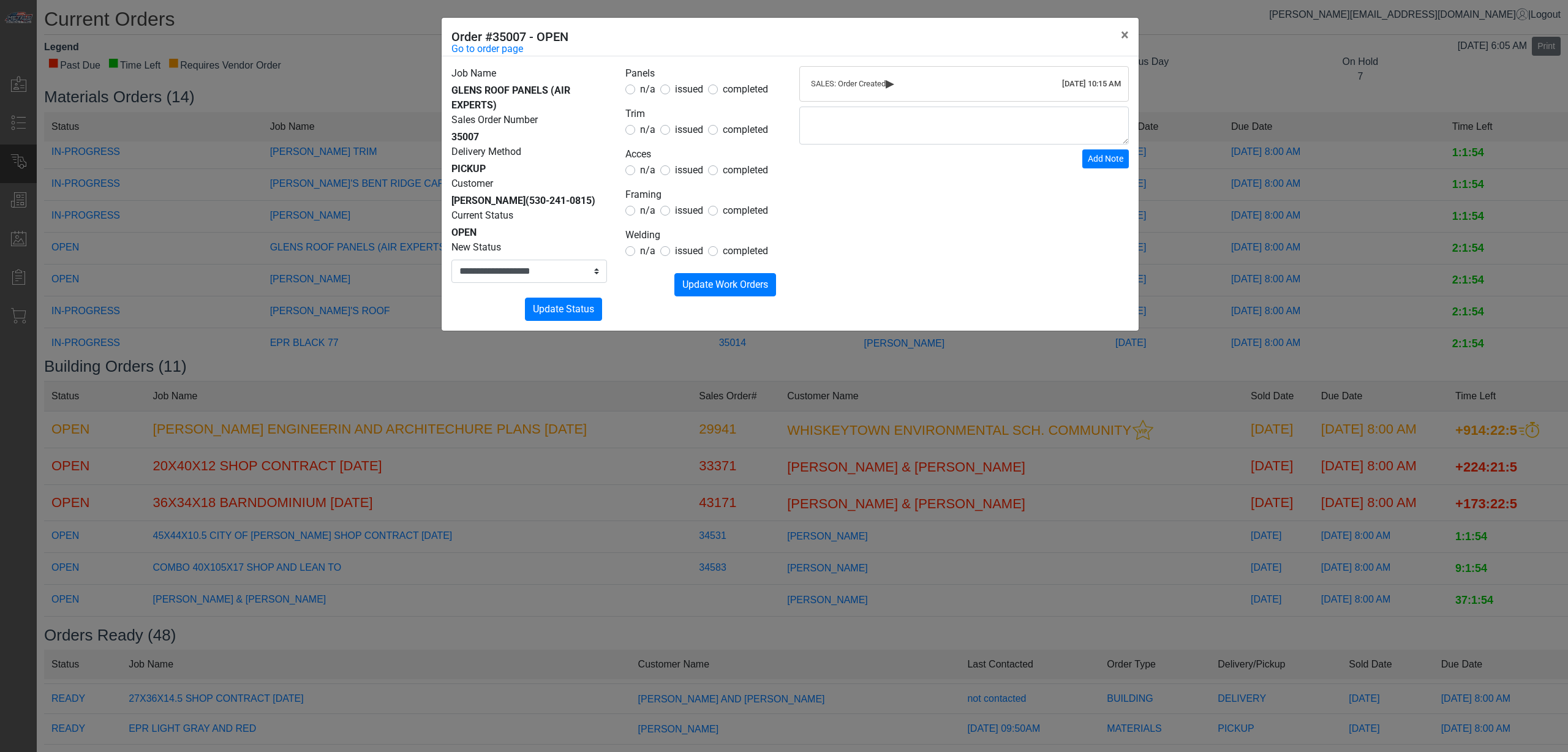
click at [689, 132] on span "issued" at bounding box center [689, 129] width 28 height 12
click at [687, 169] on span "issued" at bounding box center [689, 169] width 28 height 12
click at [651, 208] on span "n/a" at bounding box center [648, 210] width 15 height 12
click at [650, 218] on form "Panels n/a issued completed Trim n/a issued completed Acces n/a issued complete…" at bounding box center [703, 181] width 156 height 230
click at [646, 211] on span "n/a" at bounding box center [648, 210] width 15 height 12
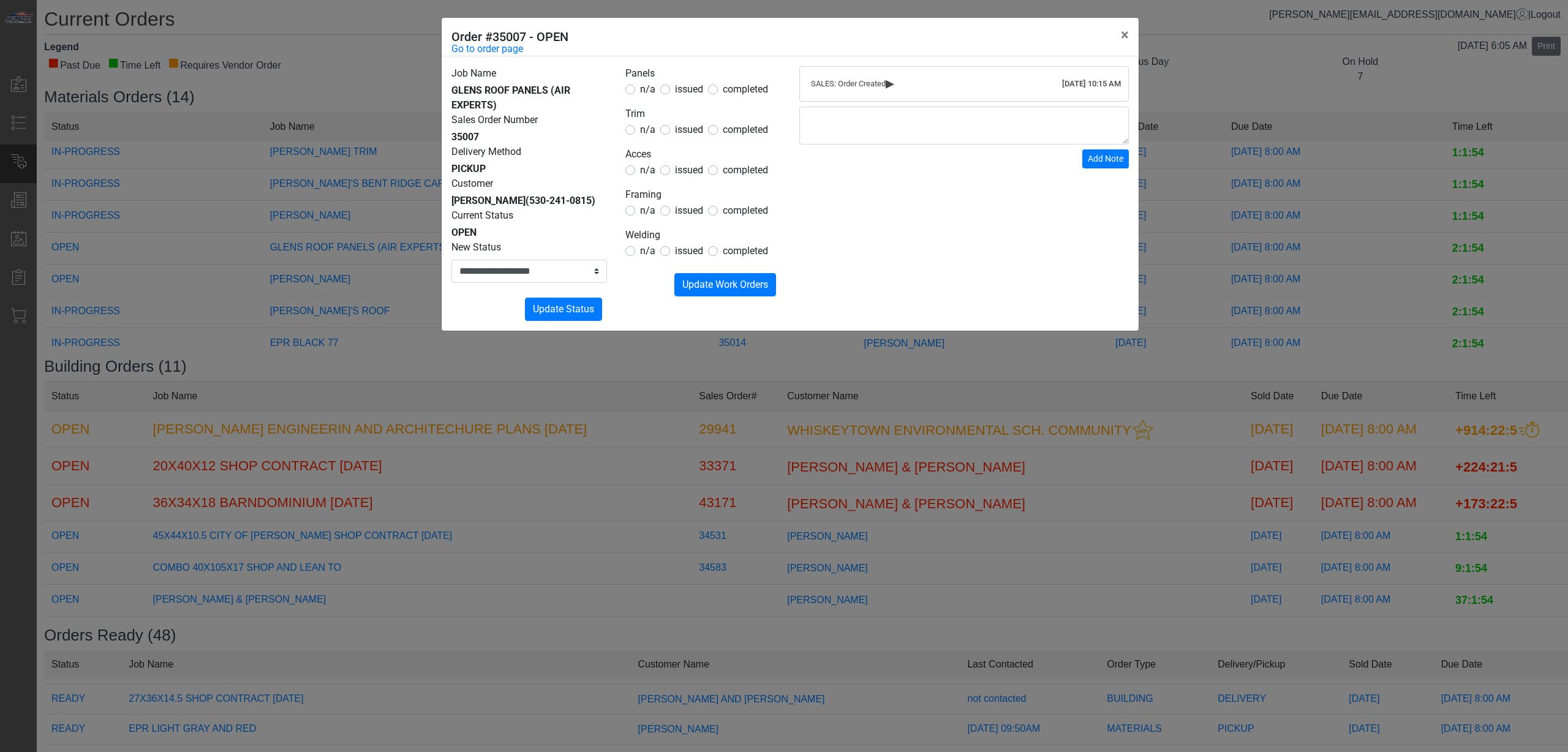
click at [648, 251] on span "n/a" at bounding box center [648, 250] width 15 height 12
click at [702, 280] on span "Update Work Orders" at bounding box center [725, 284] width 86 height 12
click at [558, 274] on select "**********" at bounding box center [529, 271] width 156 height 23
click at [556, 282] on select "**********" at bounding box center [529, 271] width 156 height 23
select select "**********"
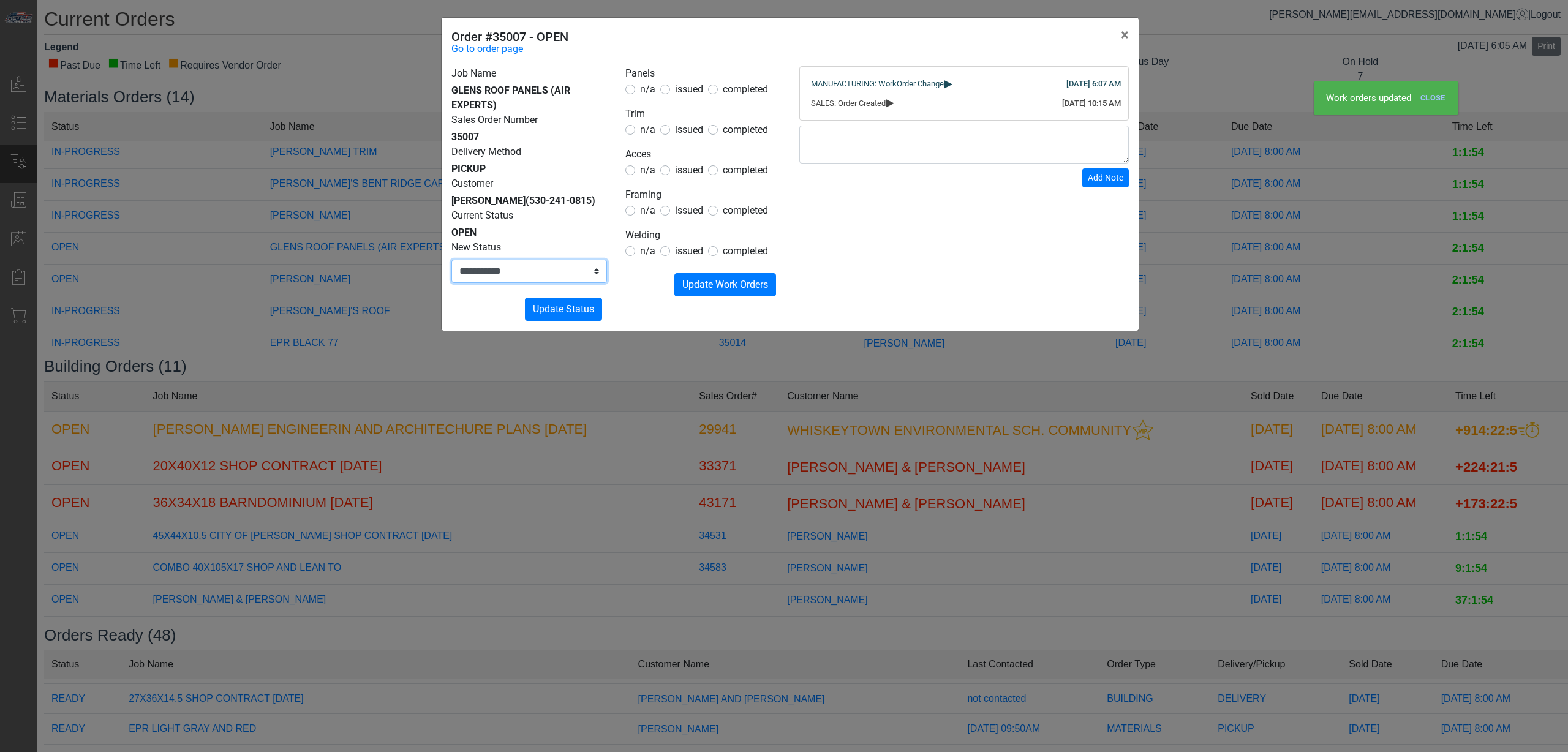
click at [451, 260] on select "**********" at bounding box center [529, 271] width 156 height 23
click at [555, 323] on div "**********" at bounding box center [790, 193] width 697 height 274
click at [579, 300] on button "Submitting Update Status" at bounding box center [563, 309] width 78 height 23
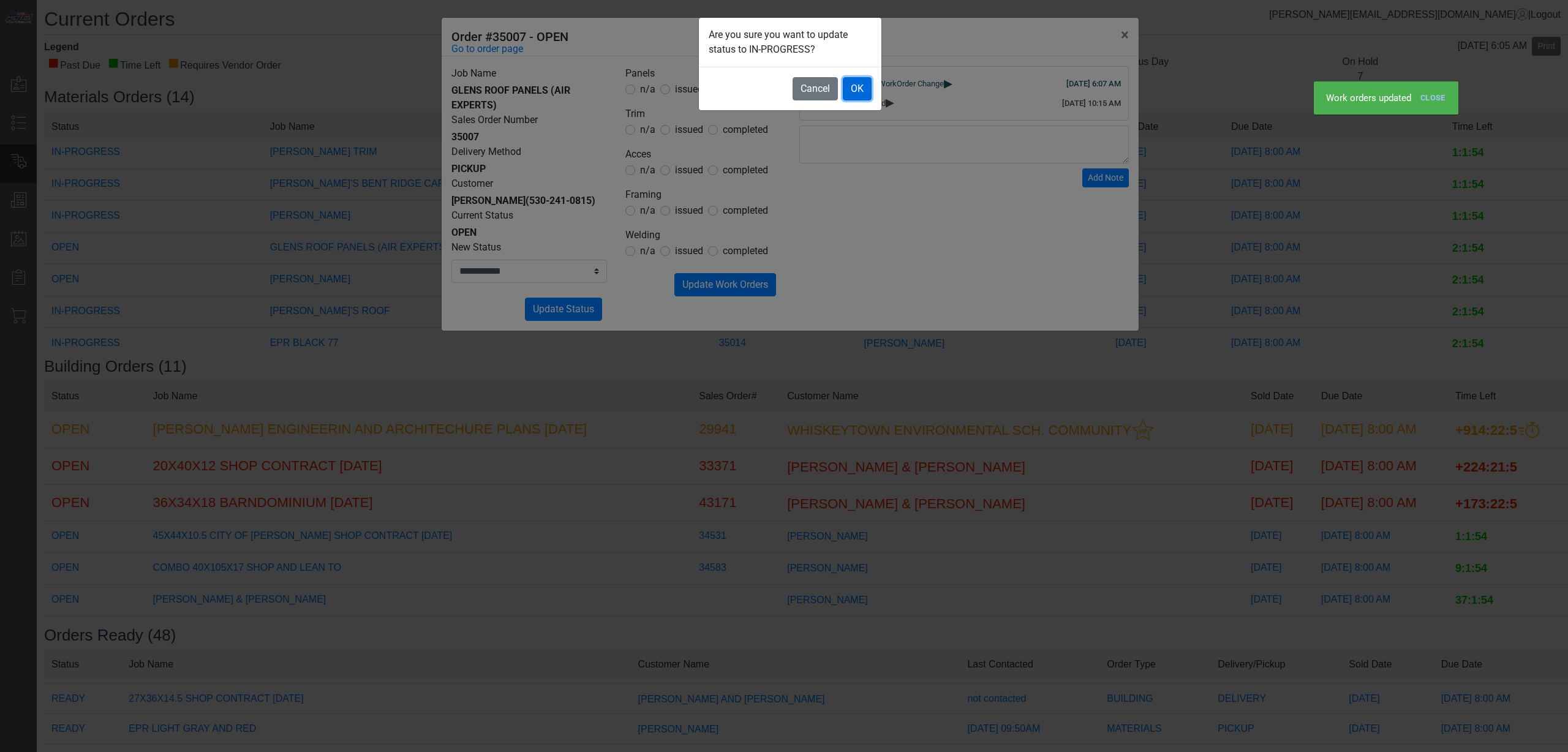
click at [855, 78] on button "OK" at bounding box center [857, 89] width 29 height 23
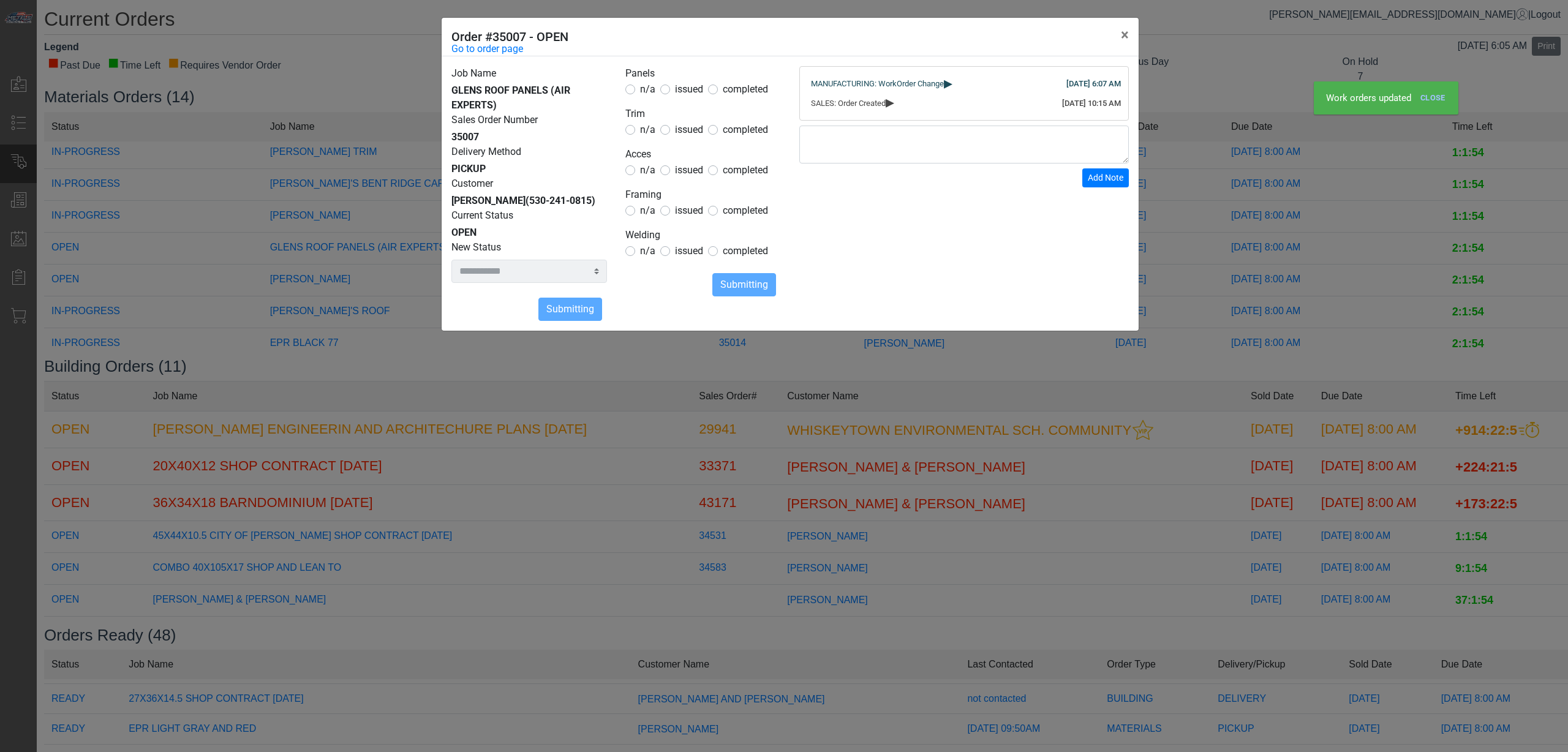
select select
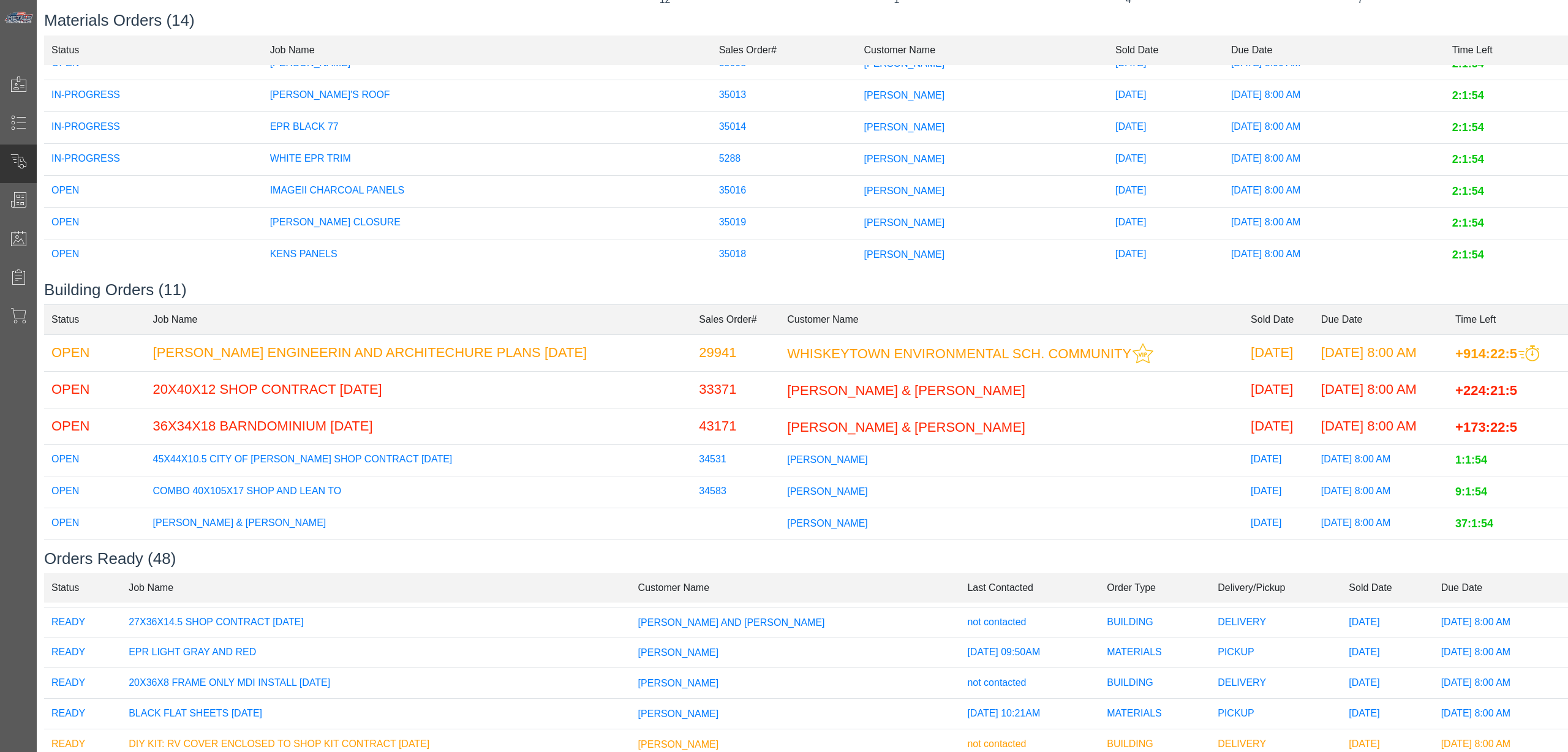
scroll to position [186, 0]
click at [864, 128] on span "[PERSON_NAME]" at bounding box center [905, 126] width 81 height 10
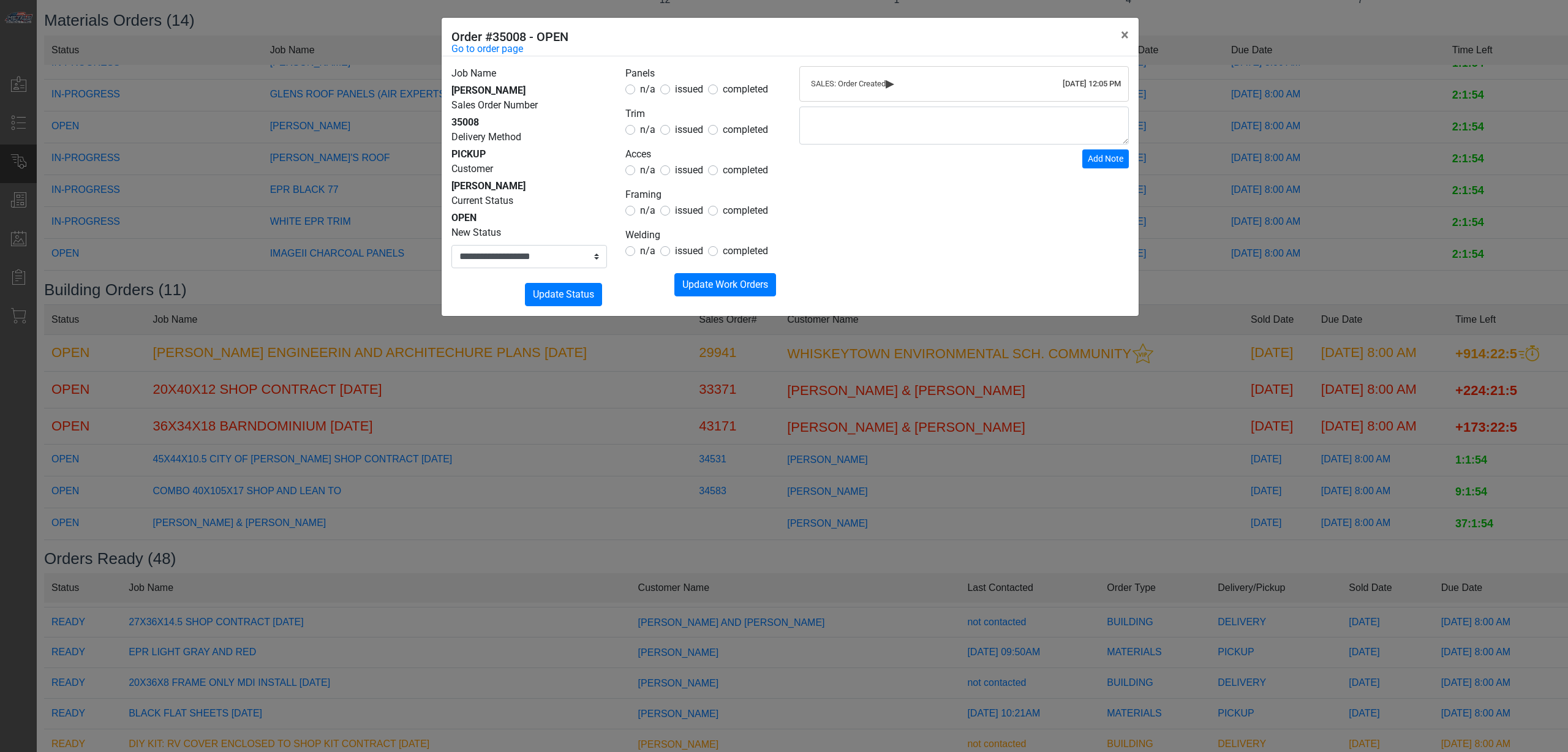
click at [678, 93] on span "issued" at bounding box center [689, 88] width 28 height 12
click at [687, 119] on legend "Trim" at bounding box center [703, 114] width 156 height 16
click at [685, 126] on span "issued" at bounding box center [689, 129] width 28 height 12
click at [645, 93] on span "n/a" at bounding box center [648, 88] width 15 height 12
click at [642, 181] on form "Panels n/a issued completed Trim n/a issued completed Acces n/a issued complete…" at bounding box center [703, 181] width 156 height 230
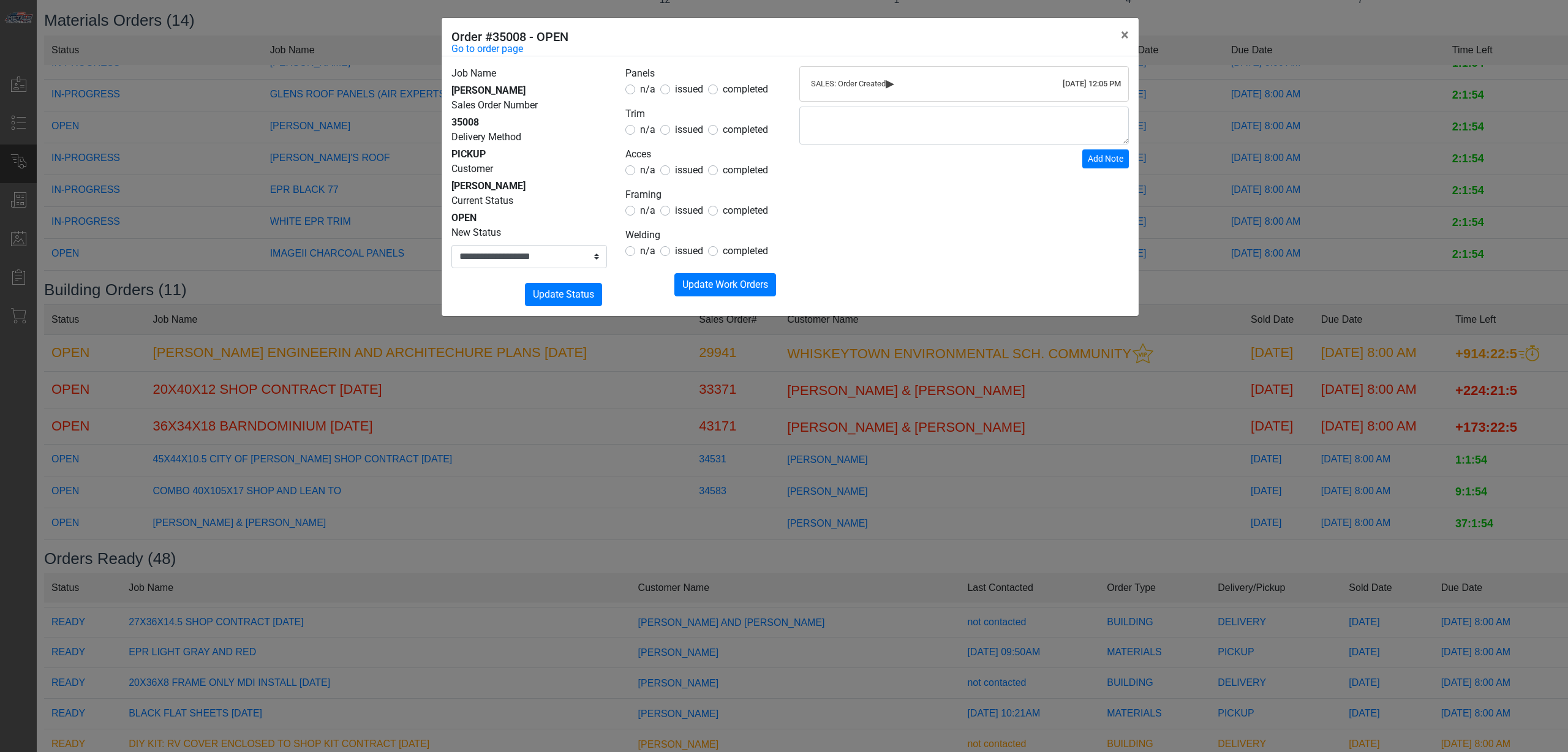
click at [645, 169] on span "n/a" at bounding box center [648, 169] width 15 height 12
drag, startPoint x: 648, startPoint y: 206, endPoint x: 645, endPoint y: 215, distance: 9.5
click at [648, 206] on span "n/a" at bounding box center [648, 210] width 15 height 12
click at [644, 249] on span "n/a" at bounding box center [648, 250] width 15 height 12
drag, startPoint x: 698, startPoint y: 273, endPoint x: 693, endPoint y: 277, distance: 6.4
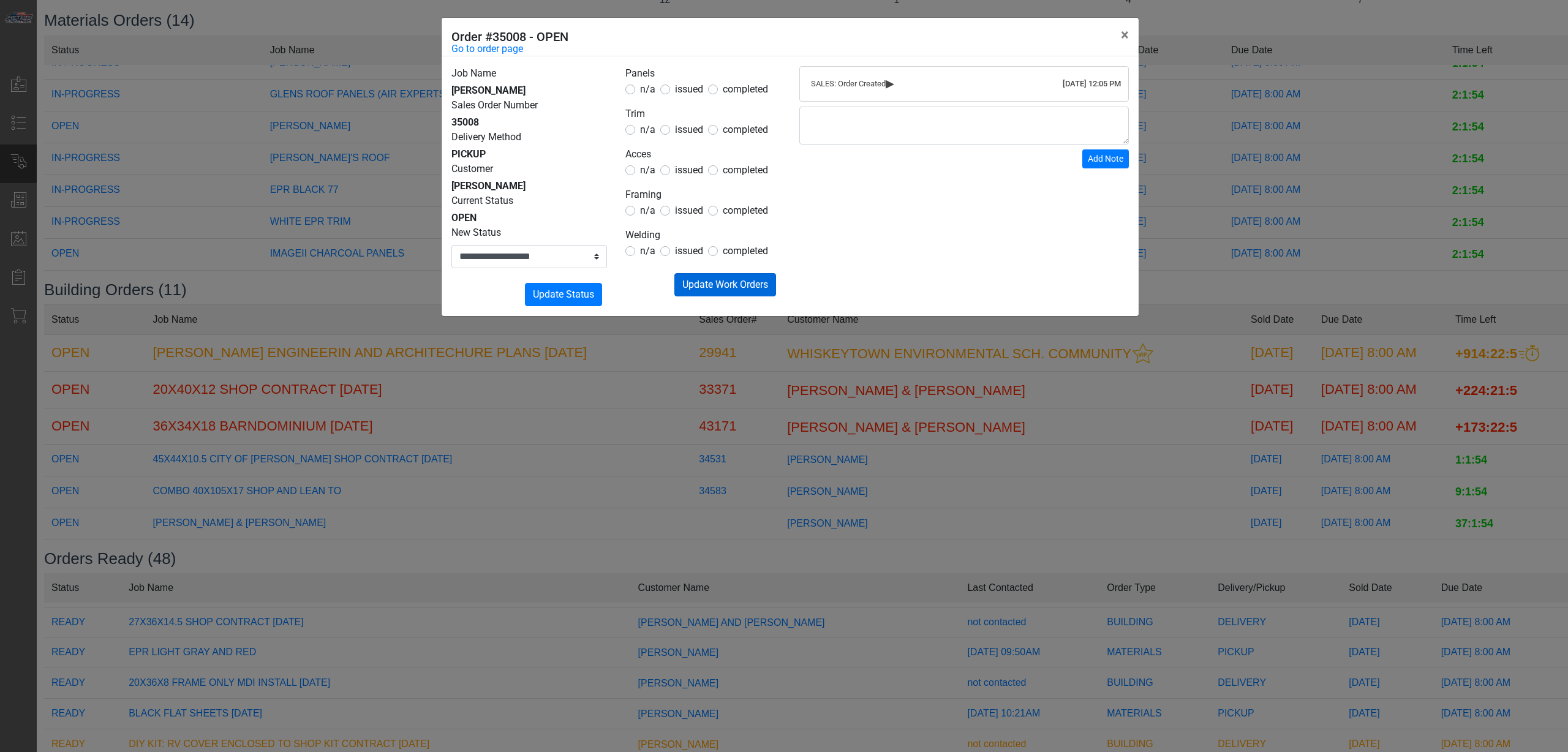
click at [697, 274] on form "Panels n/a issued completed Trim n/a issued completed Acces n/a issued complete…" at bounding box center [703, 181] width 156 height 230
click at [692, 280] on span "Update Work Orders" at bounding box center [725, 284] width 86 height 12
click at [559, 256] on select "**********" at bounding box center [529, 256] width 156 height 23
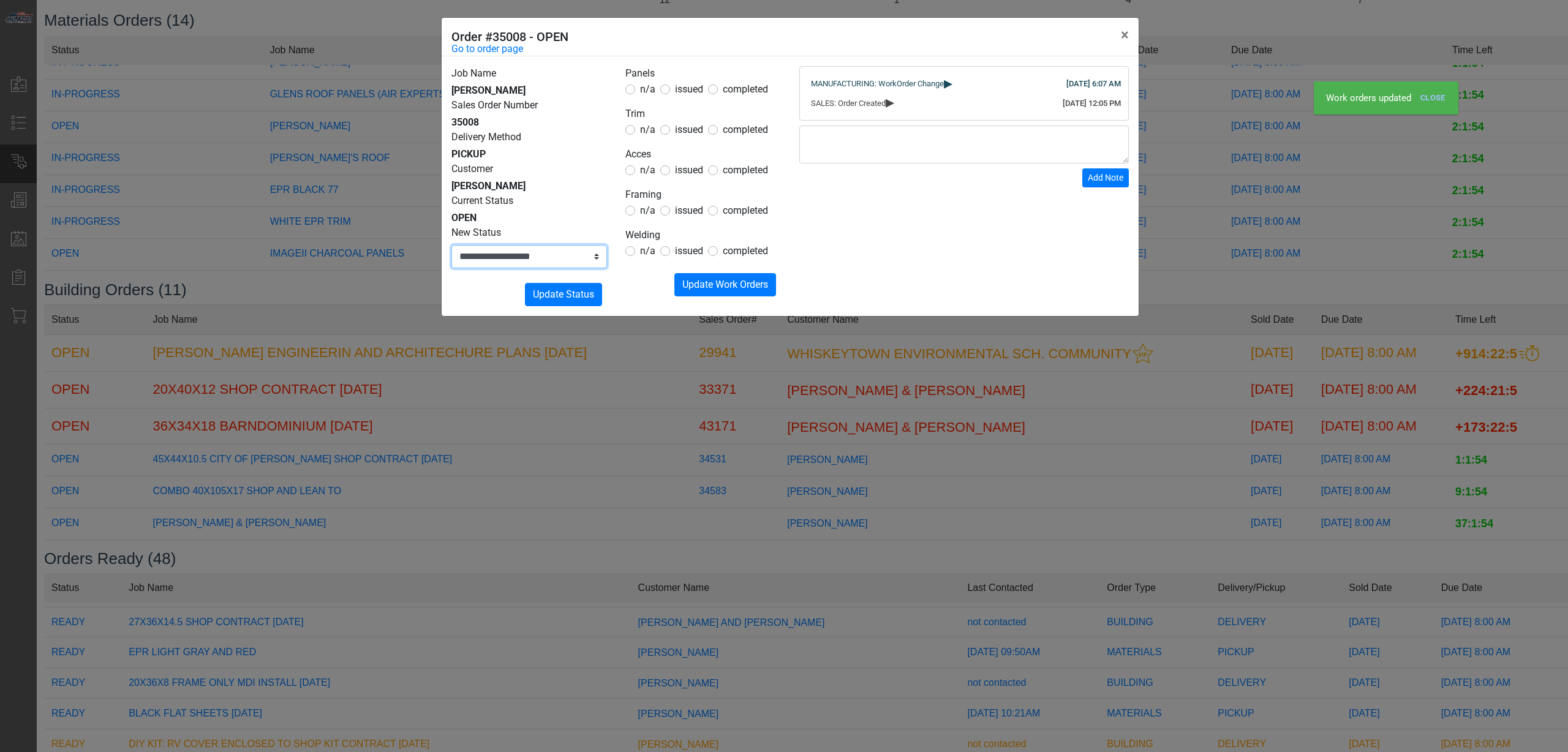
select select "**********"
click at [451, 245] on select "**********" at bounding box center [529, 256] width 156 height 23
click at [565, 280] on form "**********" at bounding box center [529, 266] width 156 height 81
click at [564, 291] on span "Update Status" at bounding box center [563, 294] width 61 height 12
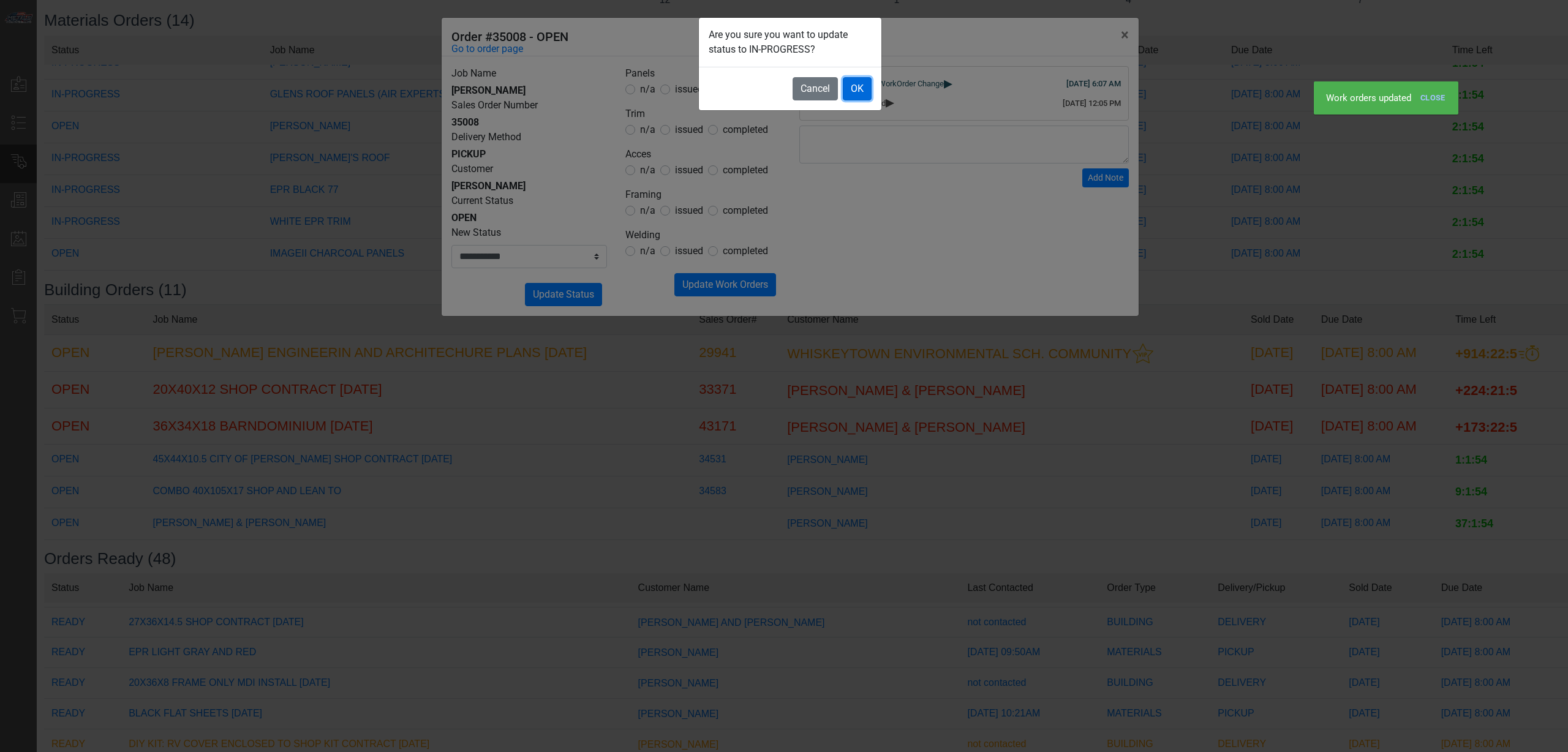
click at [862, 88] on button "OK" at bounding box center [857, 89] width 29 height 23
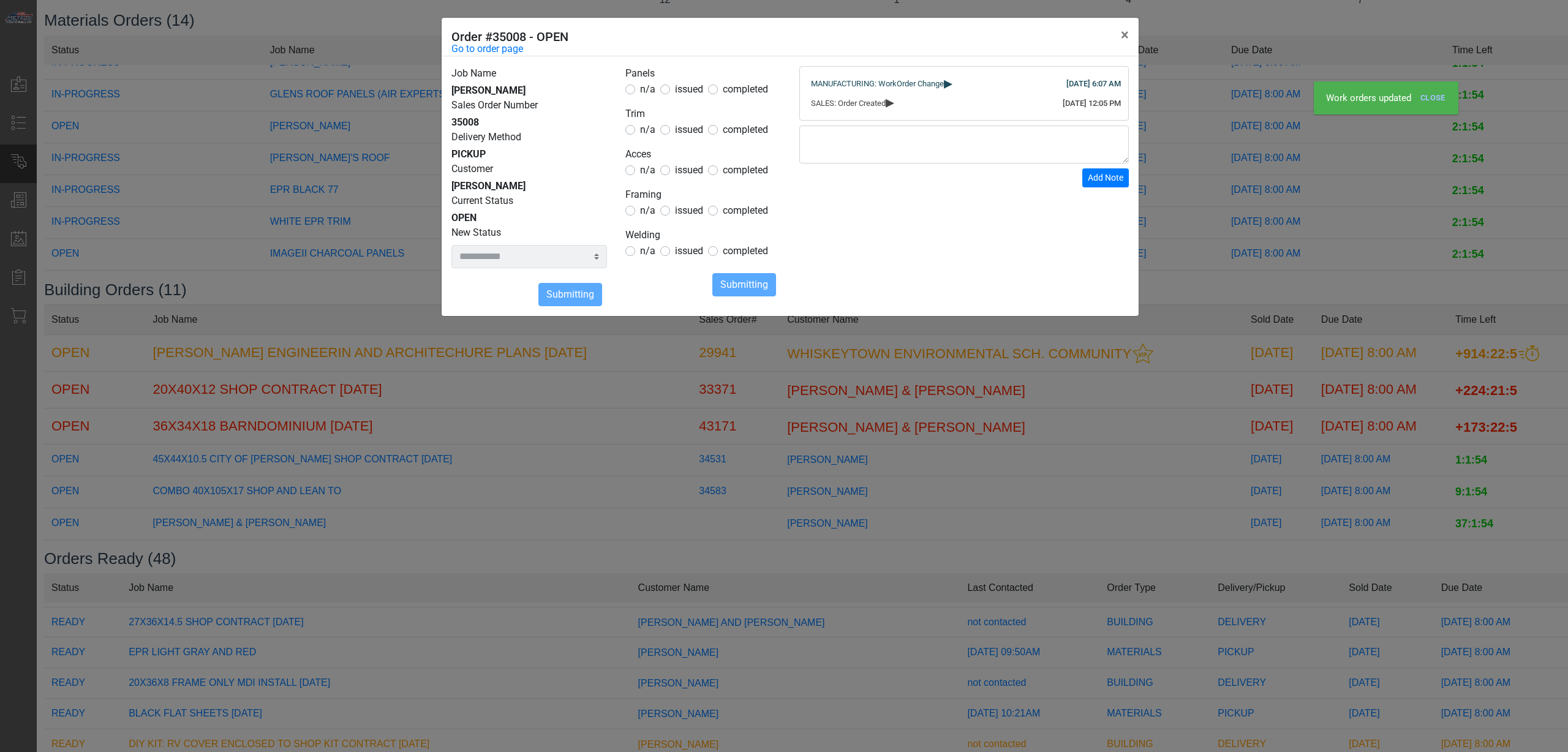
select select
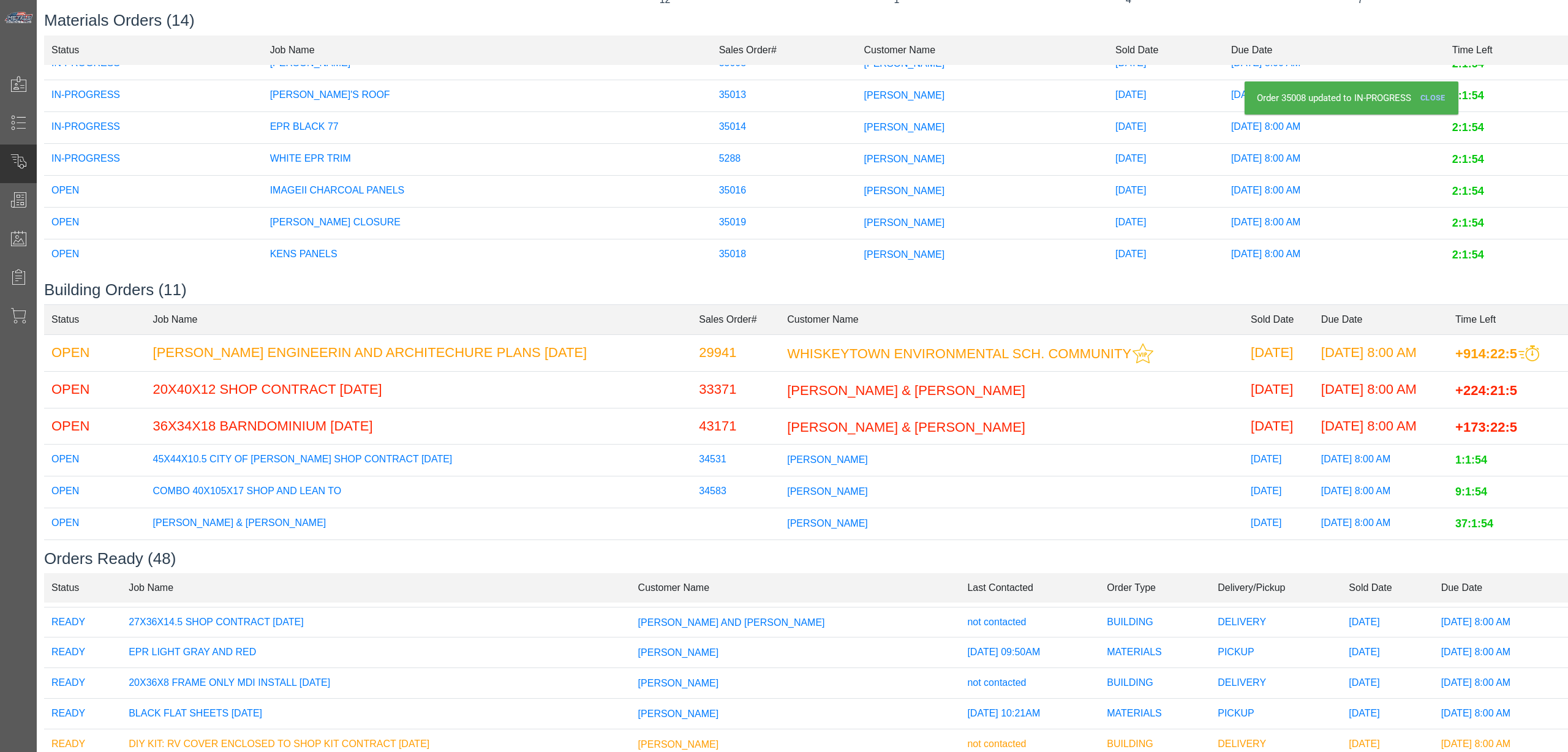
scroll to position [153, 0]
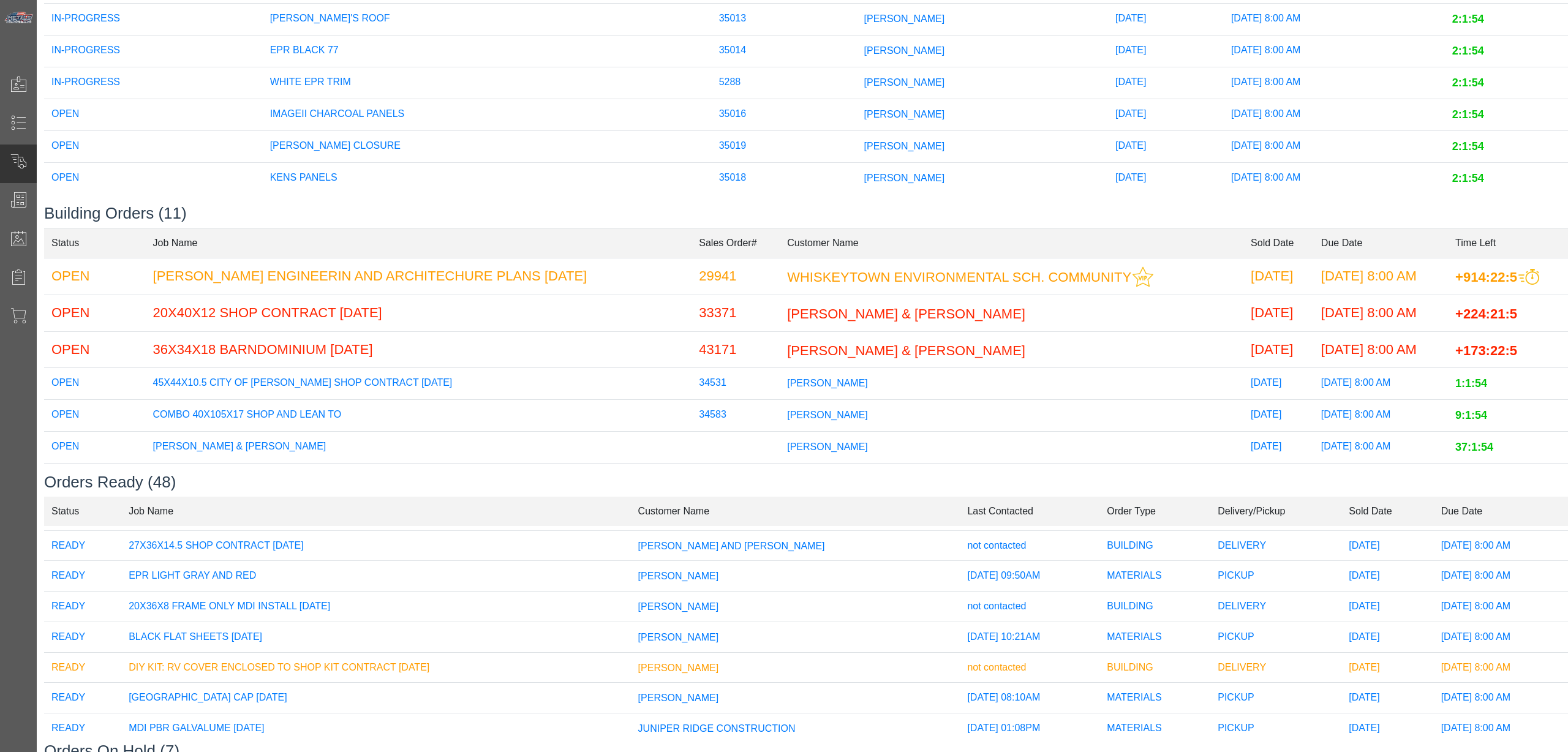
click at [864, 141] on span "[PERSON_NAME]" at bounding box center [905, 145] width 81 height 10
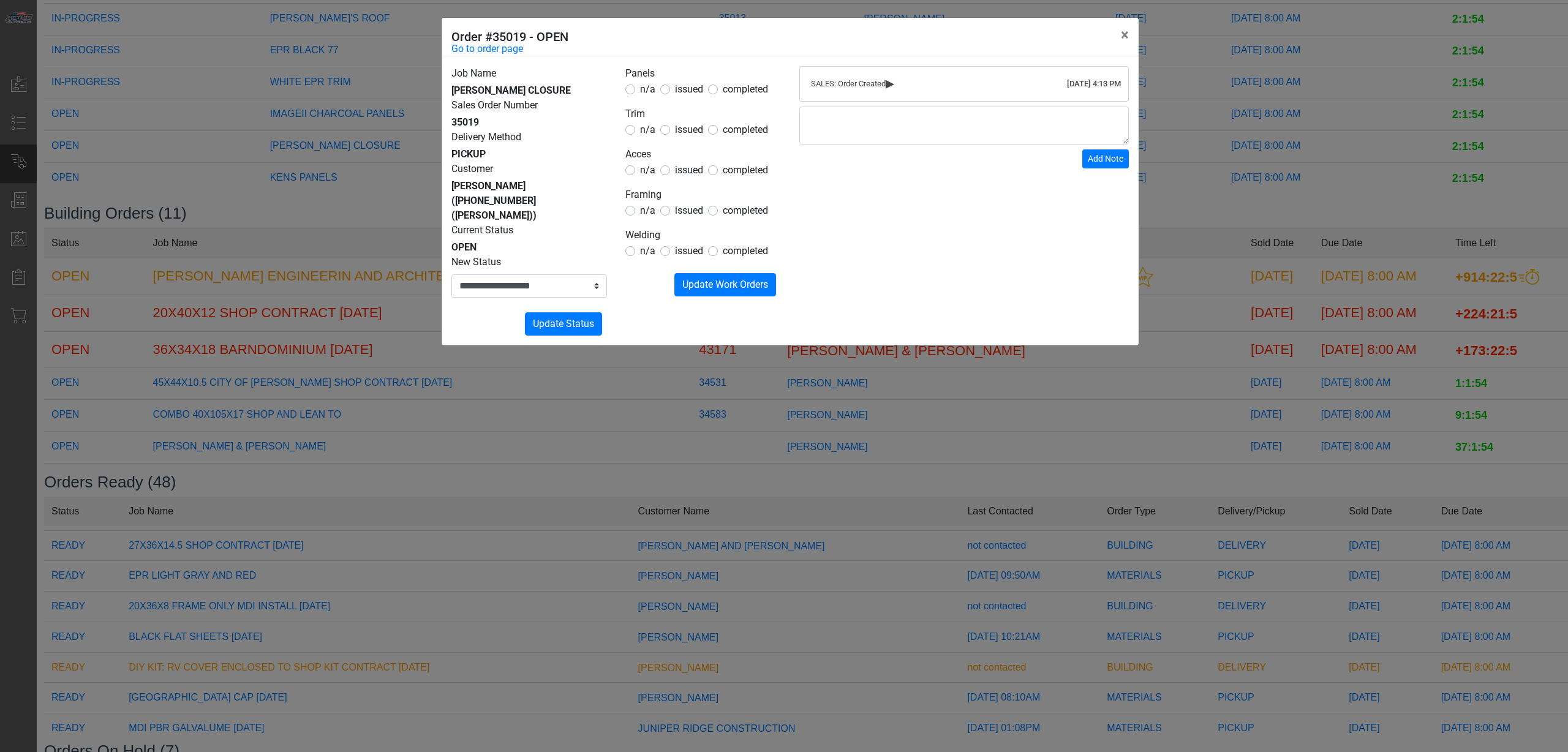
click at [687, 175] on span "issued" at bounding box center [689, 169] width 28 height 12
click at [732, 172] on span "completed" at bounding box center [746, 169] width 45 height 12
click at [652, 132] on span "n/a" at bounding box center [648, 129] width 15 height 12
click at [650, 95] on span "n/a" at bounding box center [648, 88] width 15 height 12
click at [647, 212] on span "n/a" at bounding box center [648, 210] width 15 height 12
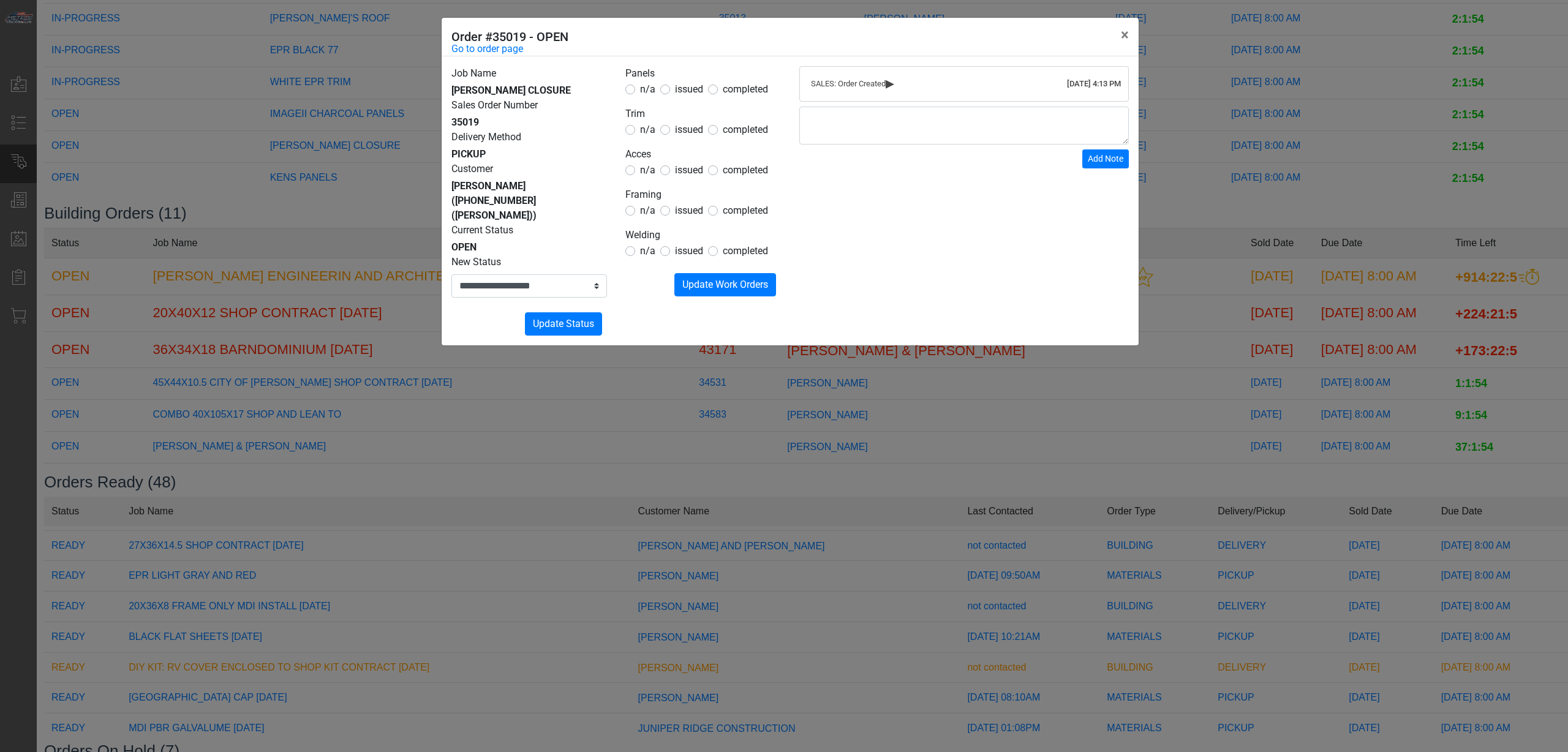
click at [651, 257] on label "n/a" at bounding box center [648, 250] width 15 height 14
click at [702, 274] on button "Submitting Update Work Orders" at bounding box center [725, 284] width 102 height 23
click at [522, 274] on select "**********" at bounding box center [529, 286] width 156 height 23
select select "*****"
click at [451, 274] on select "**********" at bounding box center [529, 286] width 156 height 23
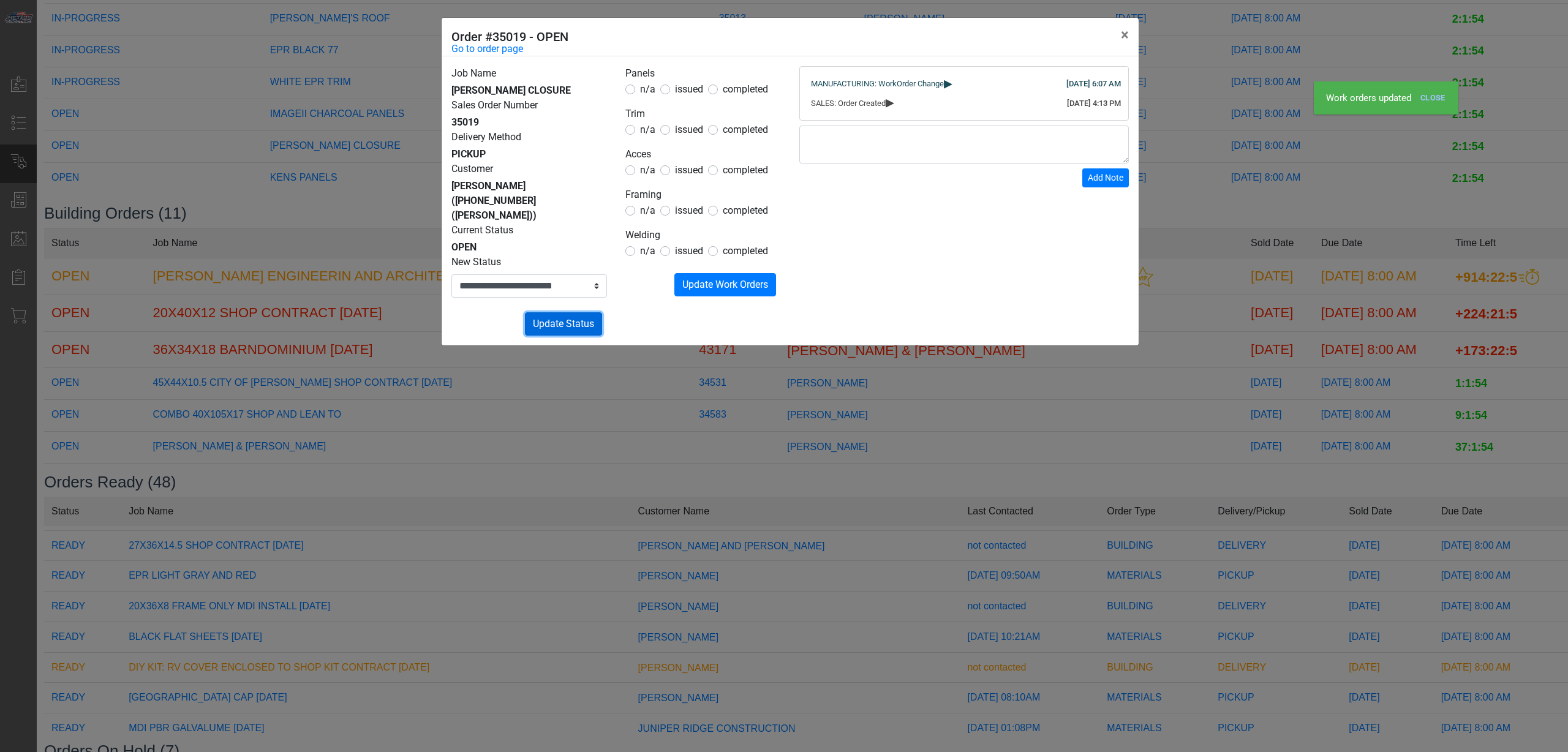
click at [544, 317] on span "Update Status" at bounding box center [563, 323] width 61 height 12
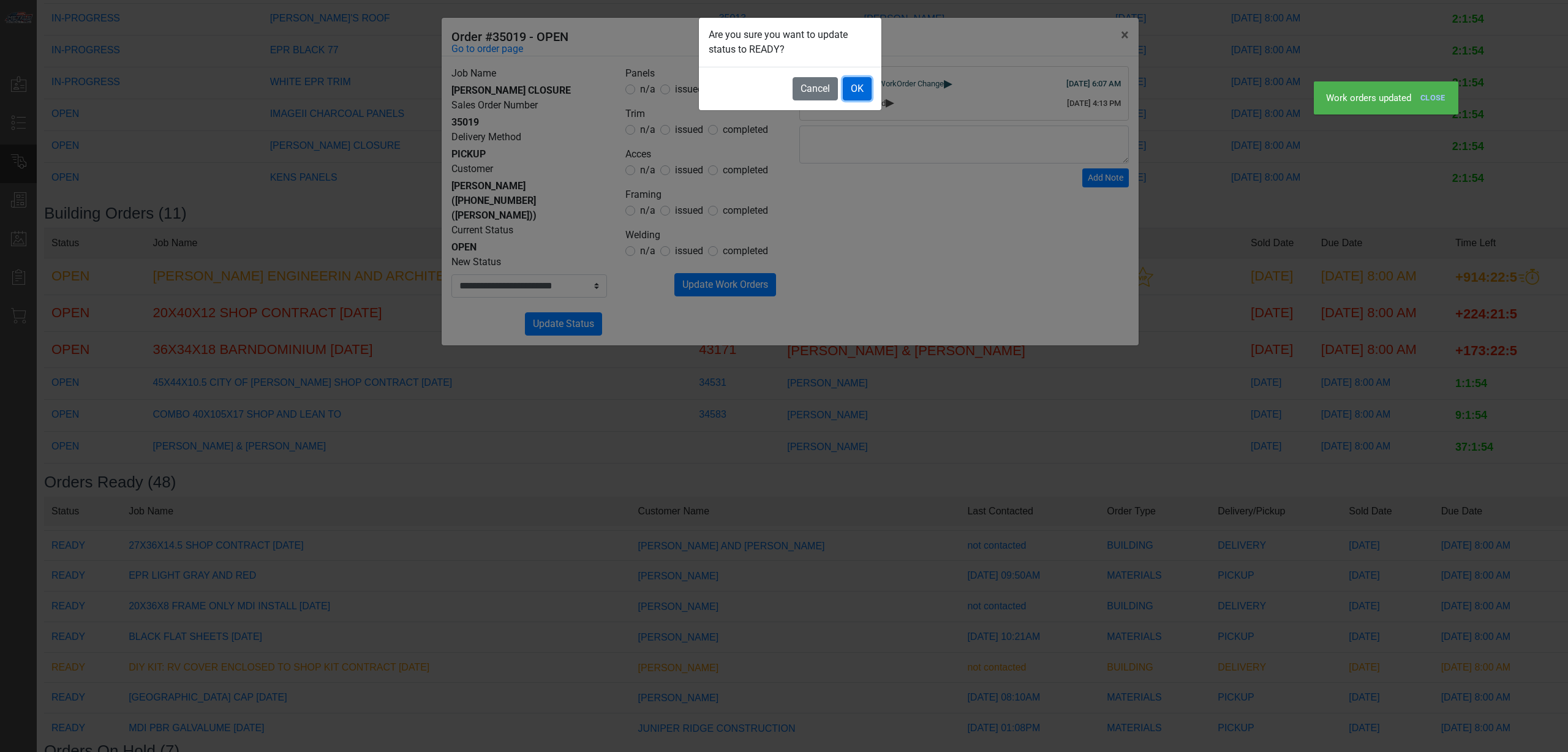
click at [851, 100] on button "OK" at bounding box center [857, 89] width 29 height 23
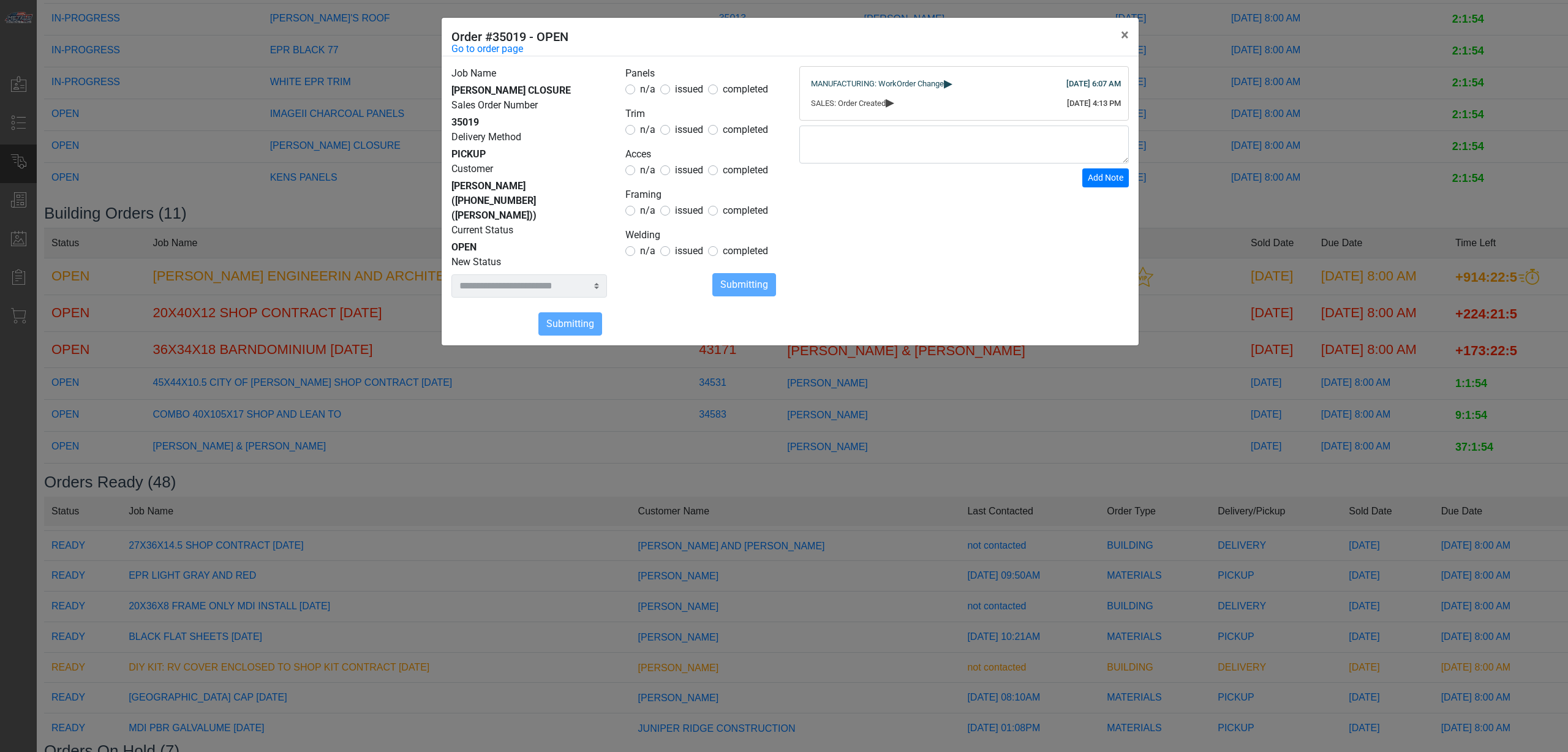
select select
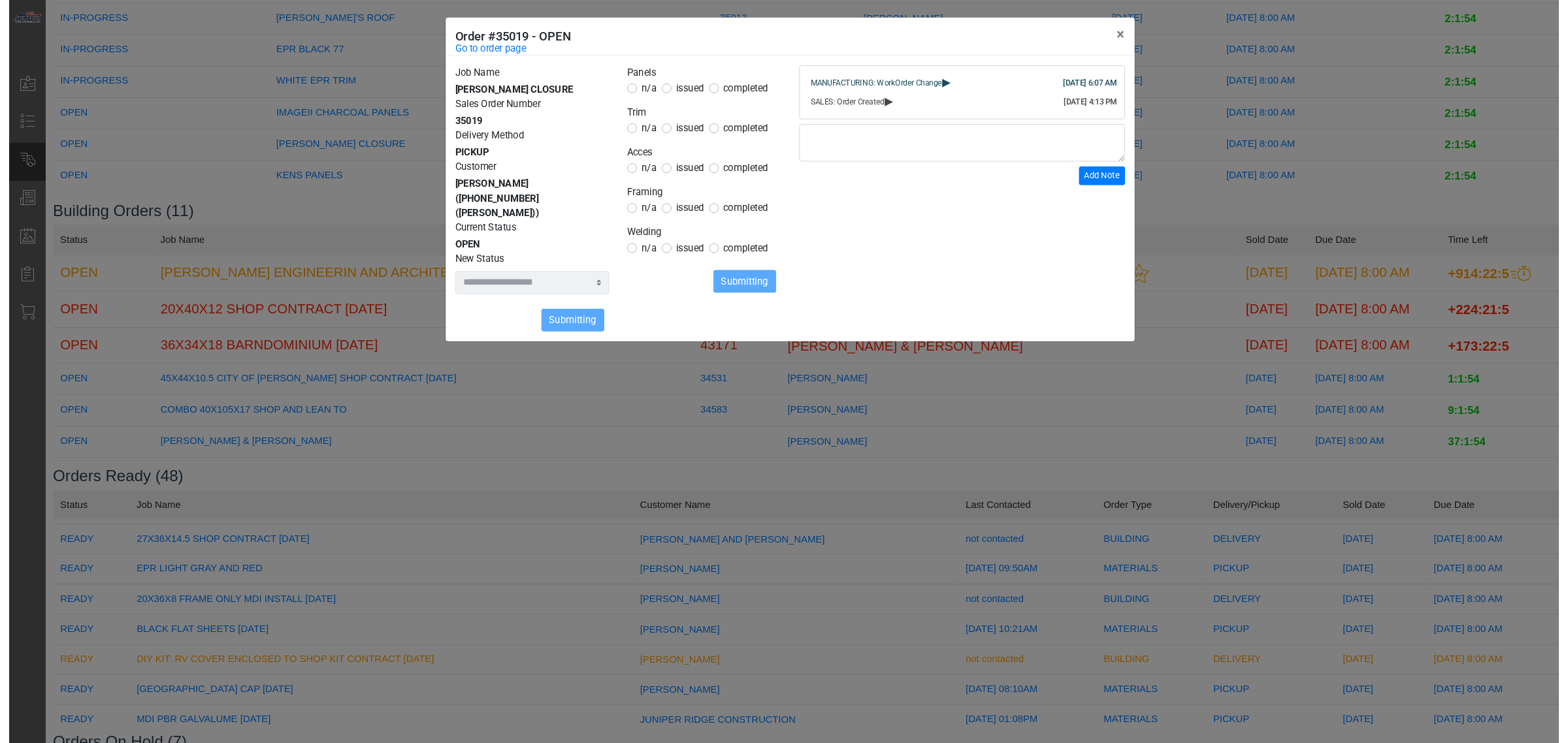
scroll to position [197, 0]
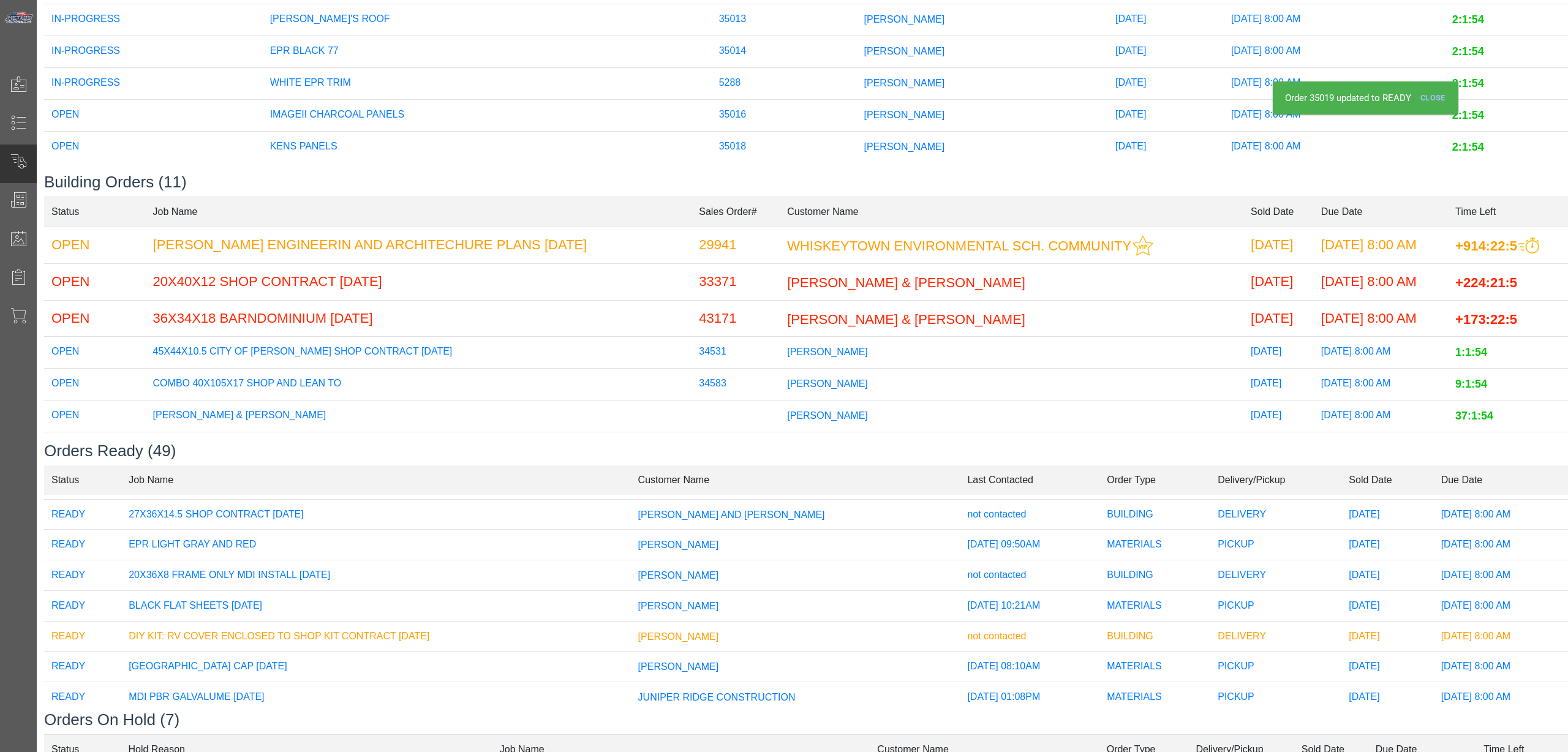
click at [712, 131] on td "35018" at bounding box center [785, 147] width 145 height 32
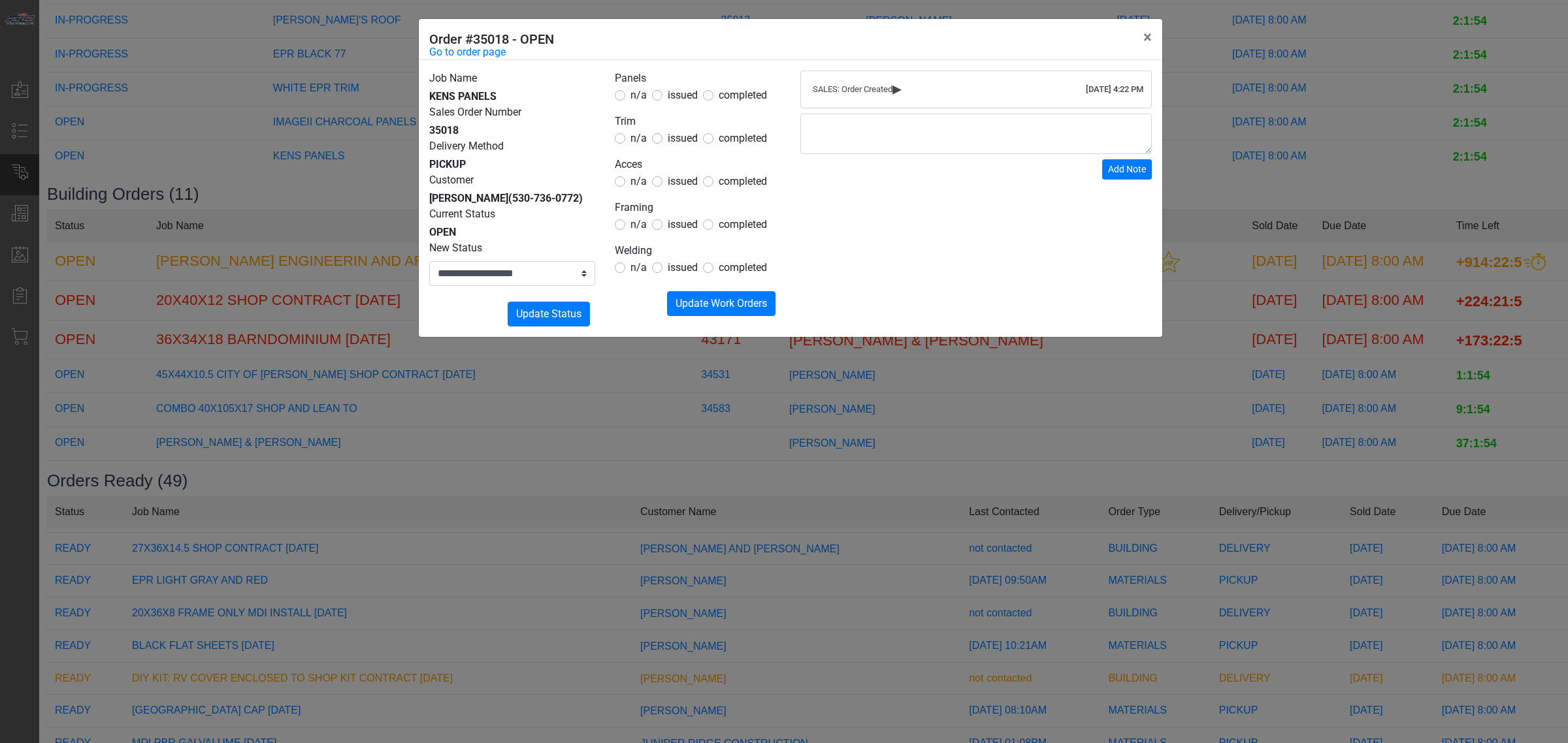
click at [980, 527] on div "**********" at bounding box center [784, 372] width 1568 height 743
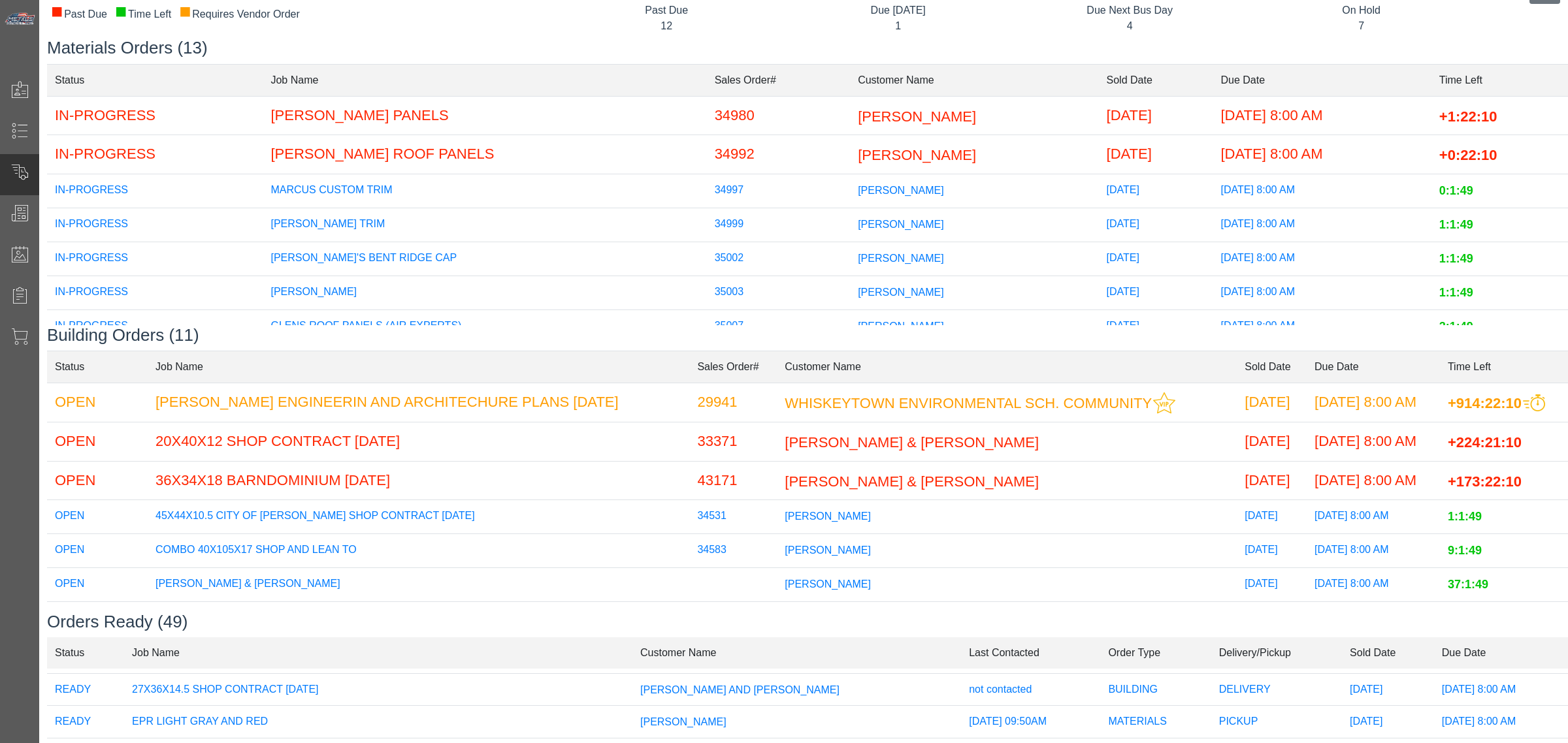
scroll to position [0, 0]
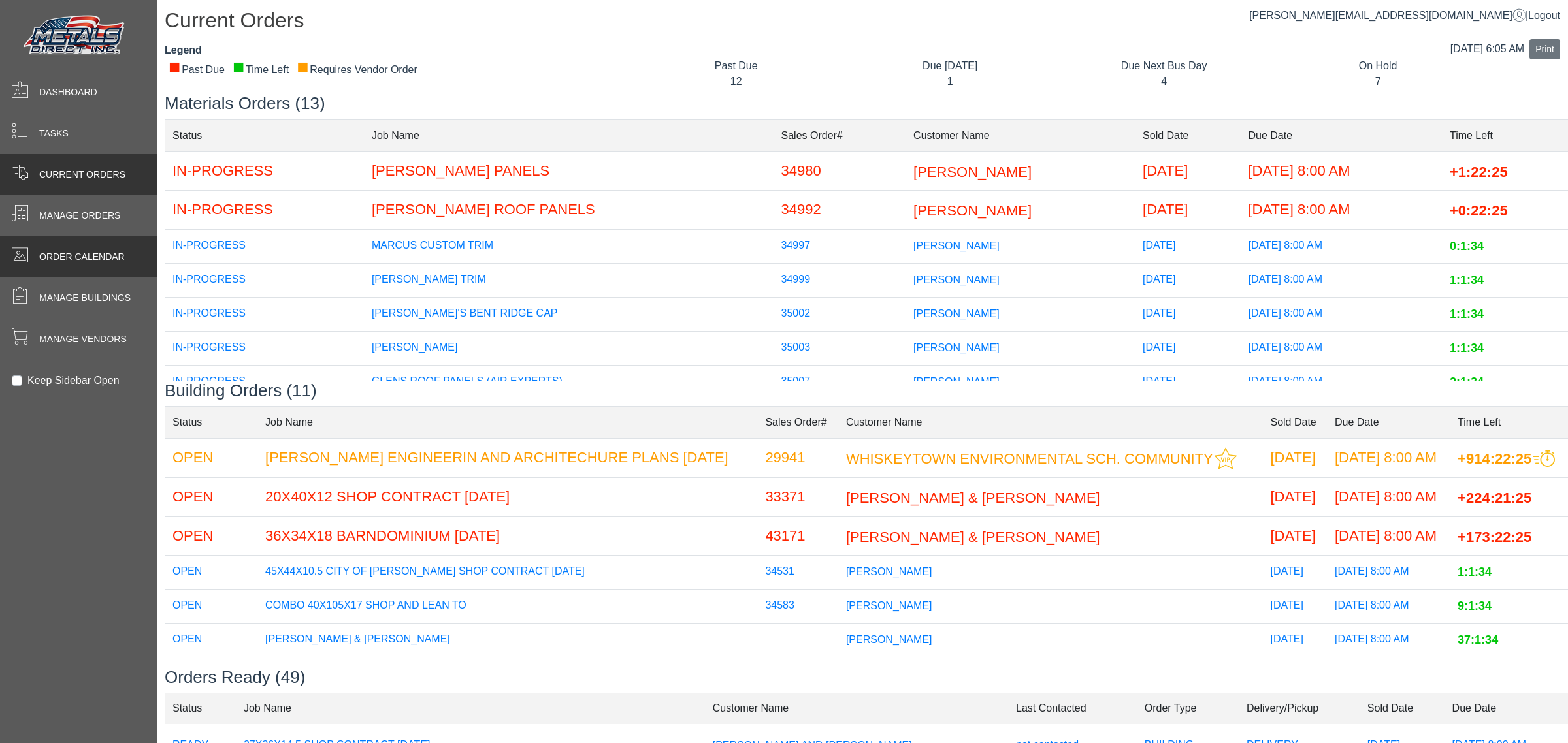
click at [31, 254] on span at bounding box center [20, 257] width 40 height 26
